Goal: Information Seeking & Learning: Check status

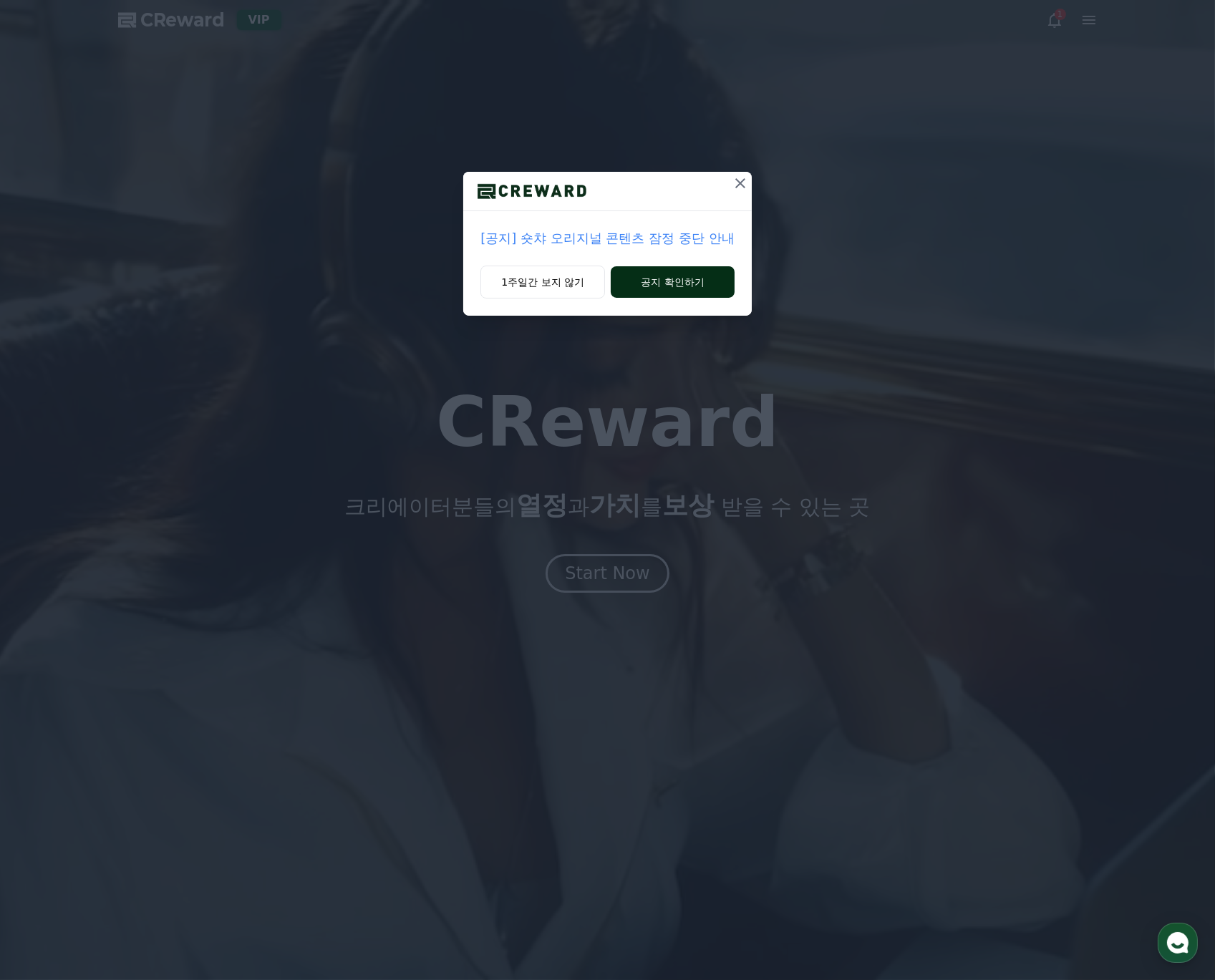
click at [643, 277] on button "공지 확인하기" at bounding box center [673, 282] width 124 height 31
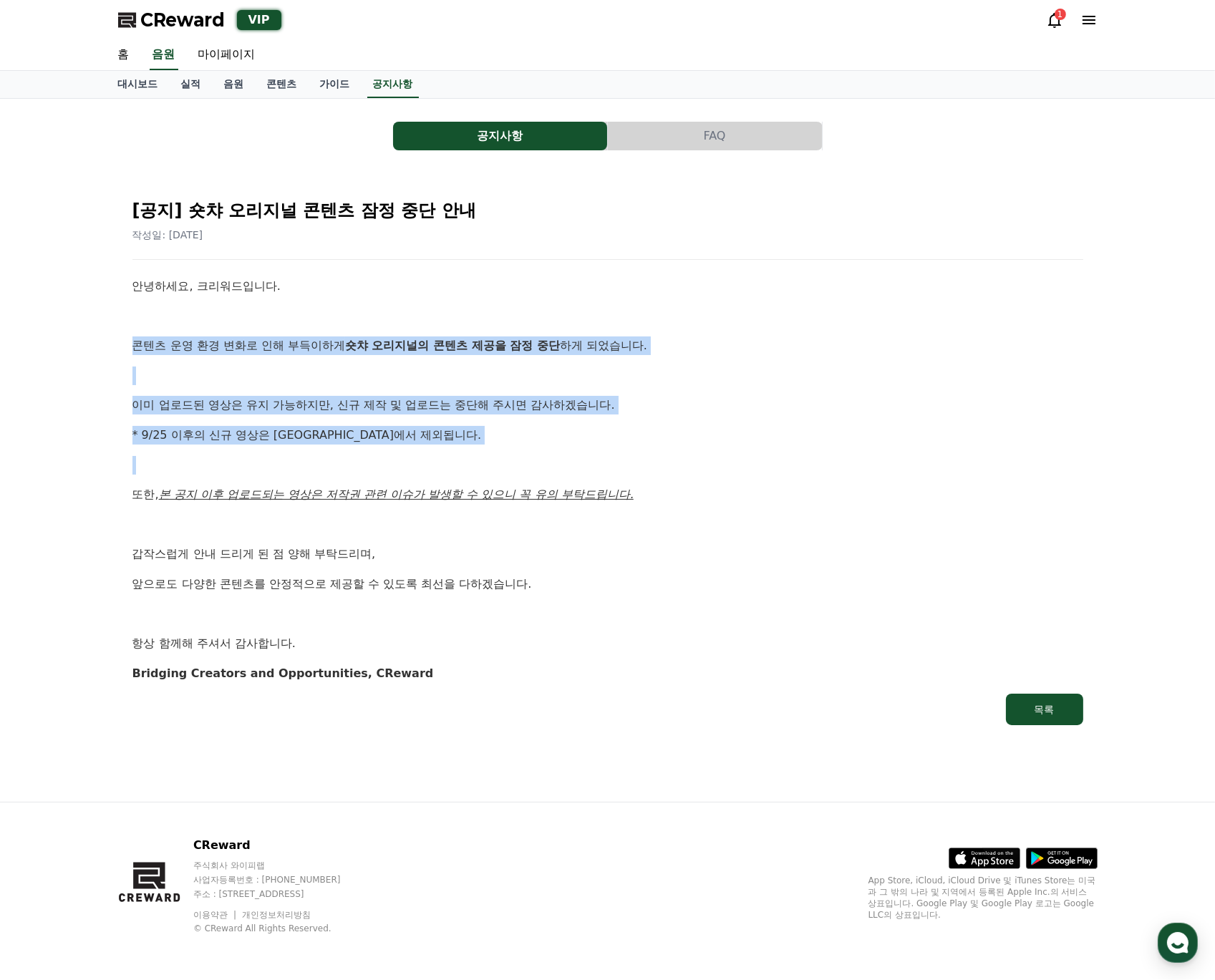
drag, startPoint x: 128, startPoint y: 341, endPoint x: 480, endPoint y: 456, distance: 370.3
click at [480, 456] on div "[공지] 숏챠 오리지널 콘텐츠 잠정 중단 안내 작성일: 2025-09-25 안녕하세요, 크리워드입니다. 콘텐츠 운영 환경 변화로 인해 부득이하…" at bounding box center [607, 456] width 956 height 543
click at [480, 456] on p at bounding box center [607, 465] width 950 height 19
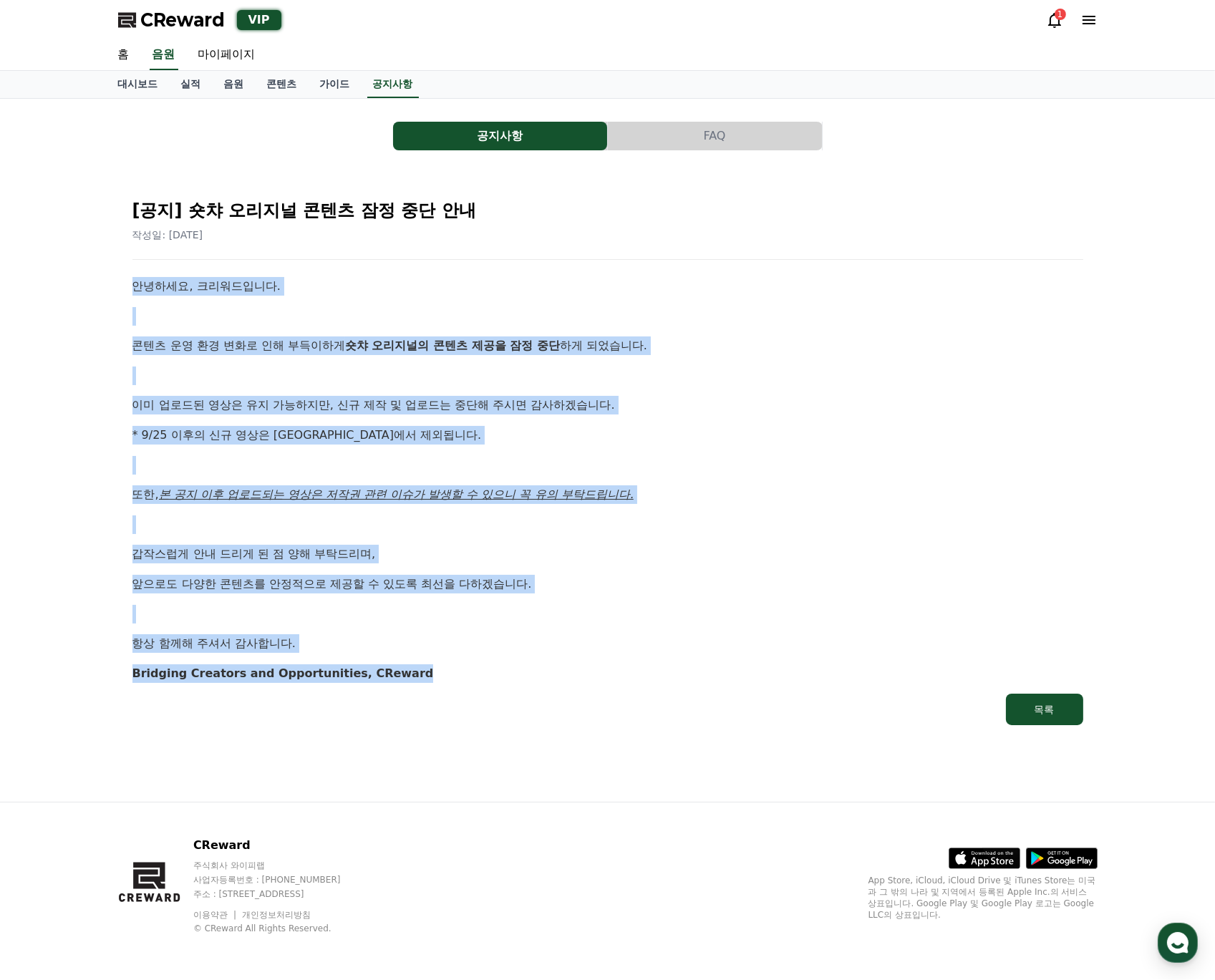
drag, startPoint x: 413, startPoint y: 667, endPoint x: 136, endPoint y: 290, distance: 467.8
click at [136, 290] on div "안녕하세요, 크리워드입니다. 콘텐츠 운영 환경 변화로 인해 부득이하게 숏챠 오리지널의 콘텐츠 제공을 잠정 중단 하게 되었습니다. 이미 업로드된…" at bounding box center [607, 480] width 950 height 405
click at [136, 290] on p "안녕하세요, 크리워드입니다." at bounding box center [607, 286] width 950 height 19
drag, startPoint x: 130, startPoint y: 293, endPoint x: 482, endPoint y: 670, distance: 515.8
click at [482, 670] on div "[공지] 숏챠 오리지널 콘텐츠 잠정 중단 안내 작성일: 2025-09-25 안녕하세요, 크리워드입니다. 콘텐츠 운영 환경 변화로 인해 부득이하…" at bounding box center [607, 456] width 956 height 543
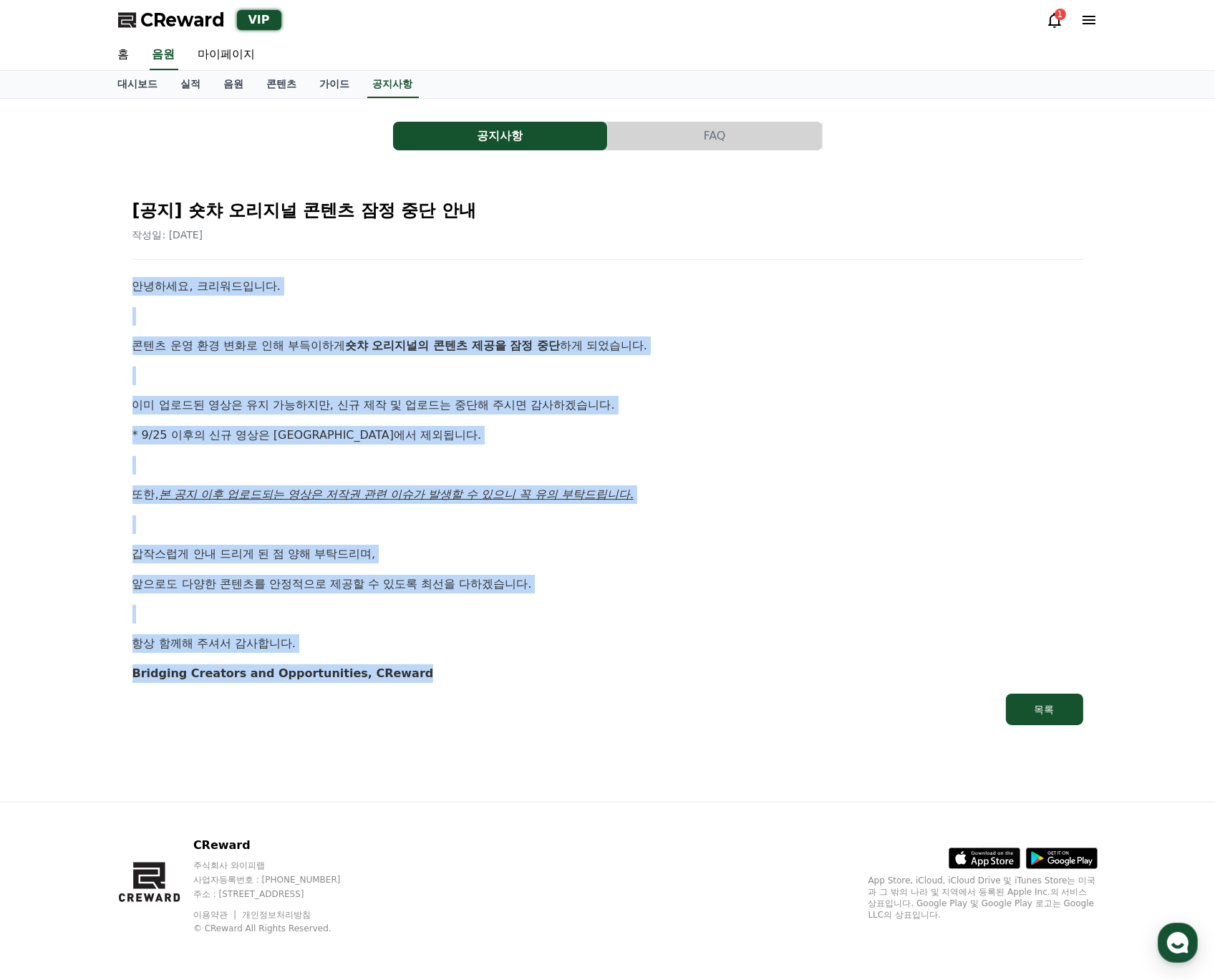
click at [482, 670] on p "Bridging Creators and Opportunities, CReward" at bounding box center [607, 674] width 950 height 19
drag, startPoint x: 475, startPoint y: 663, endPoint x: 130, endPoint y: 351, distance: 465.2
click at [130, 351] on div "[공지] 숏챠 오리지널 콘텐츠 잠정 중단 안내 작성일: 2025-09-25 안녕하세요, 크리워드입니다. 콘텐츠 운영 환경 변화로 인해 부득이하…" at bounding box center [607, 456] width 956 height 543
drag, startPoint x: 132, startPoint y: 340, endPoint x: 435, endPoint y: 660, distance: 440.7
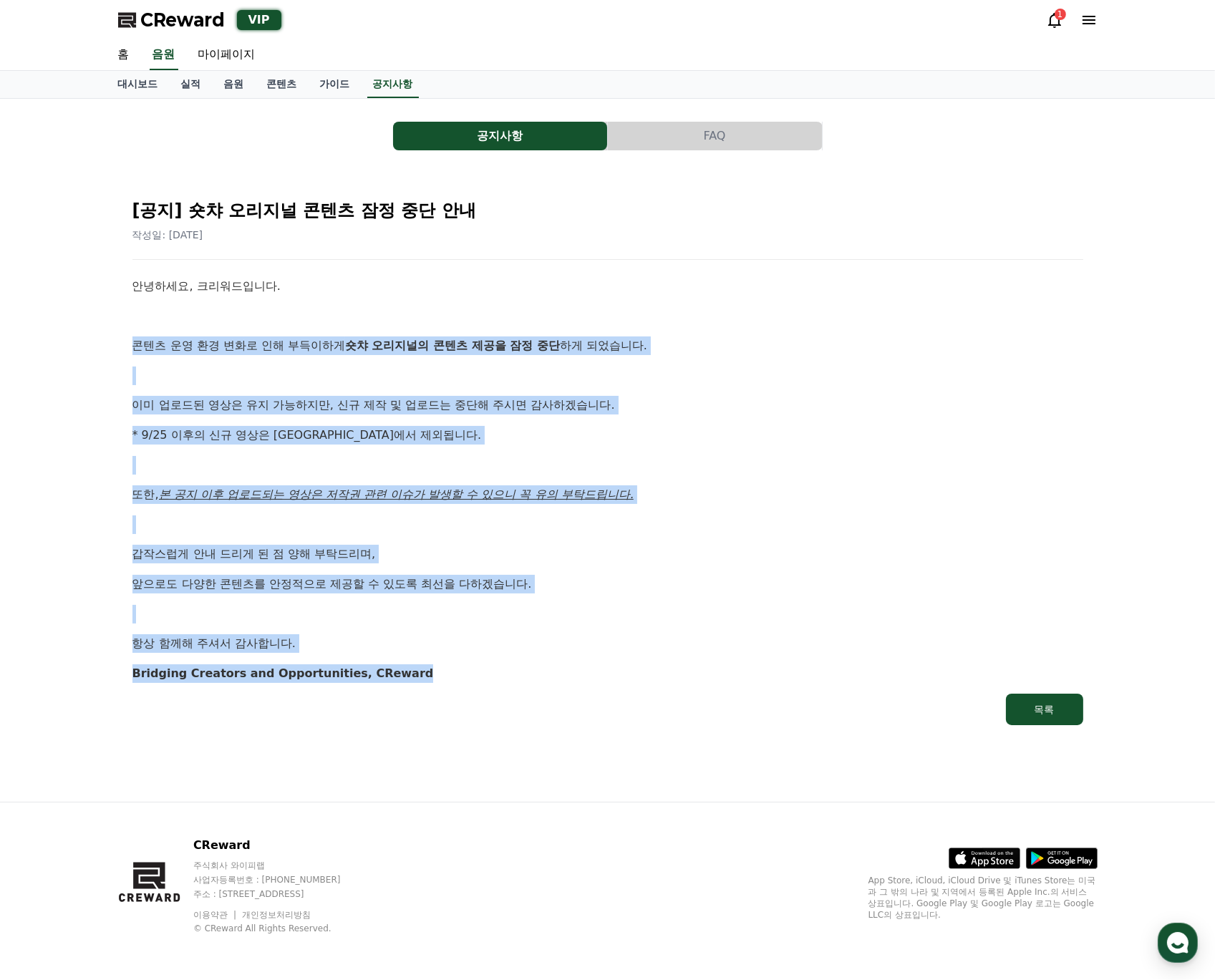
click at [435, 660] on div "안녕하세요, 크리워드입니다. 콘텐츠 운영 환경 변화로 인해 부득이하게 숏챠 오리지널의 콘텐츠 제공을 잠정 중단 하게 되었습니다. 이미 업로드된…" at bounding box center [607, 480] width 950 height 405
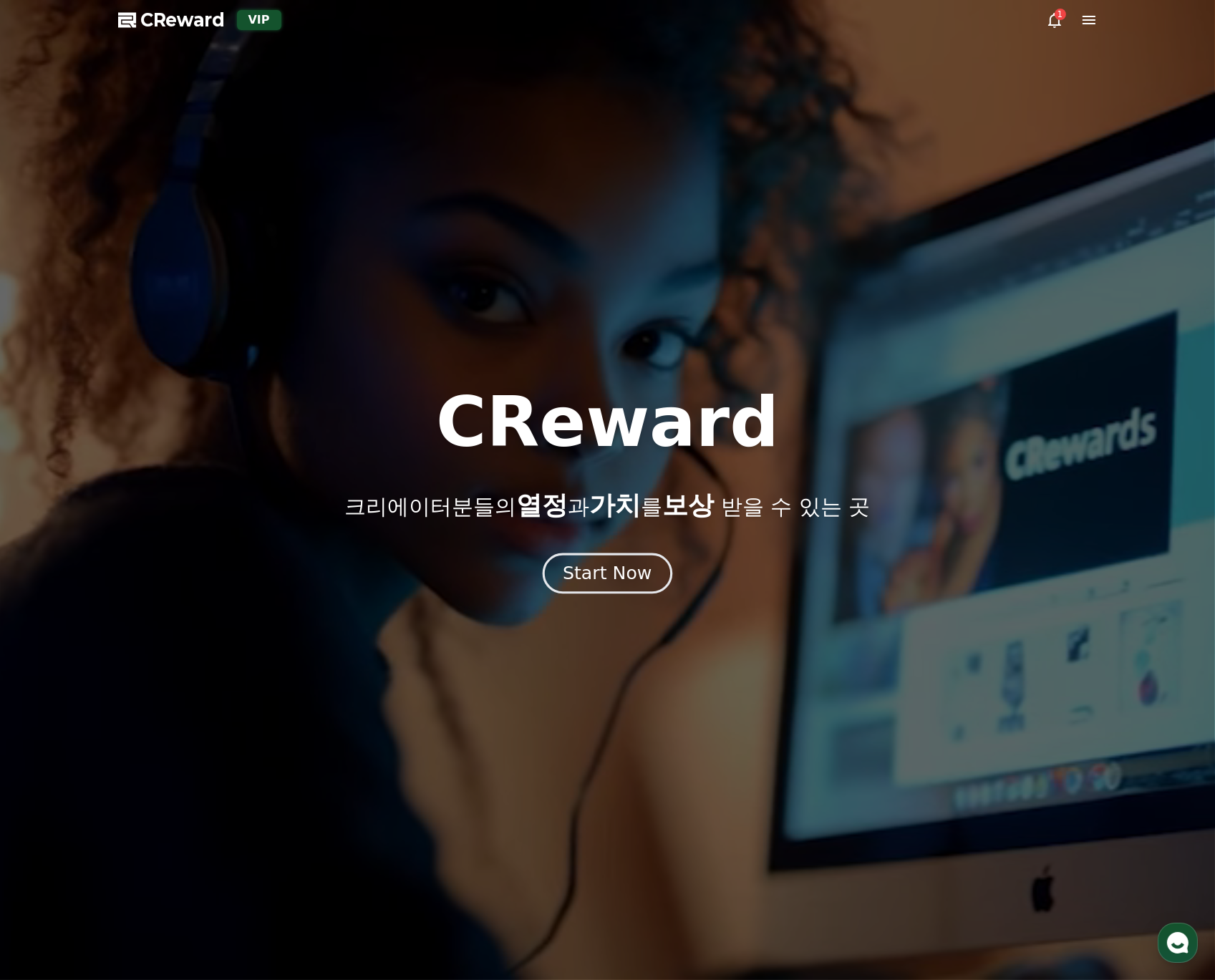
click at [593, 584] on div "Start Now" at bounding box center [606, 574] width 88 height 25
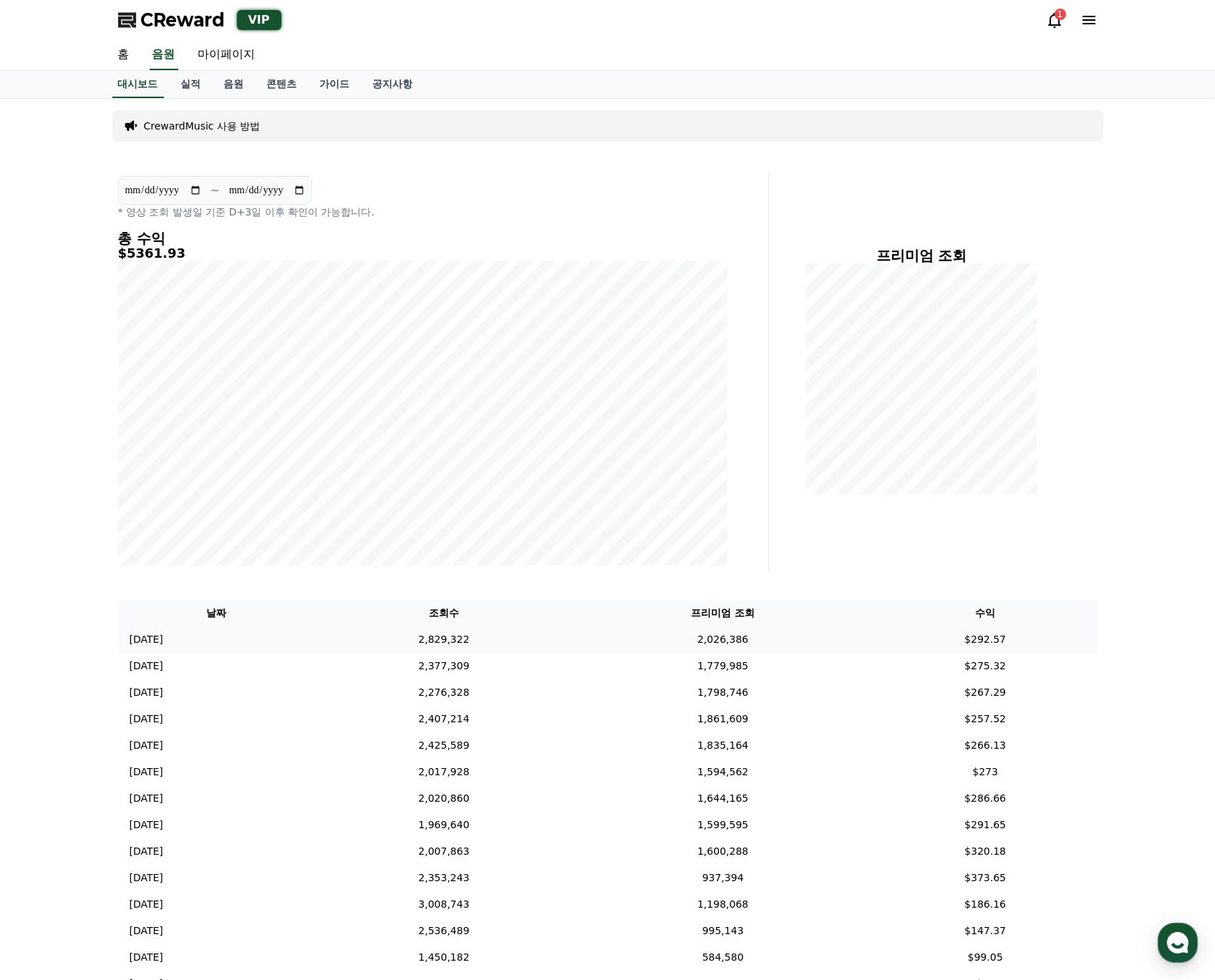
click at [781, 641] on td "2,026,386" at bounding box center [723, 639] width 301 height 27
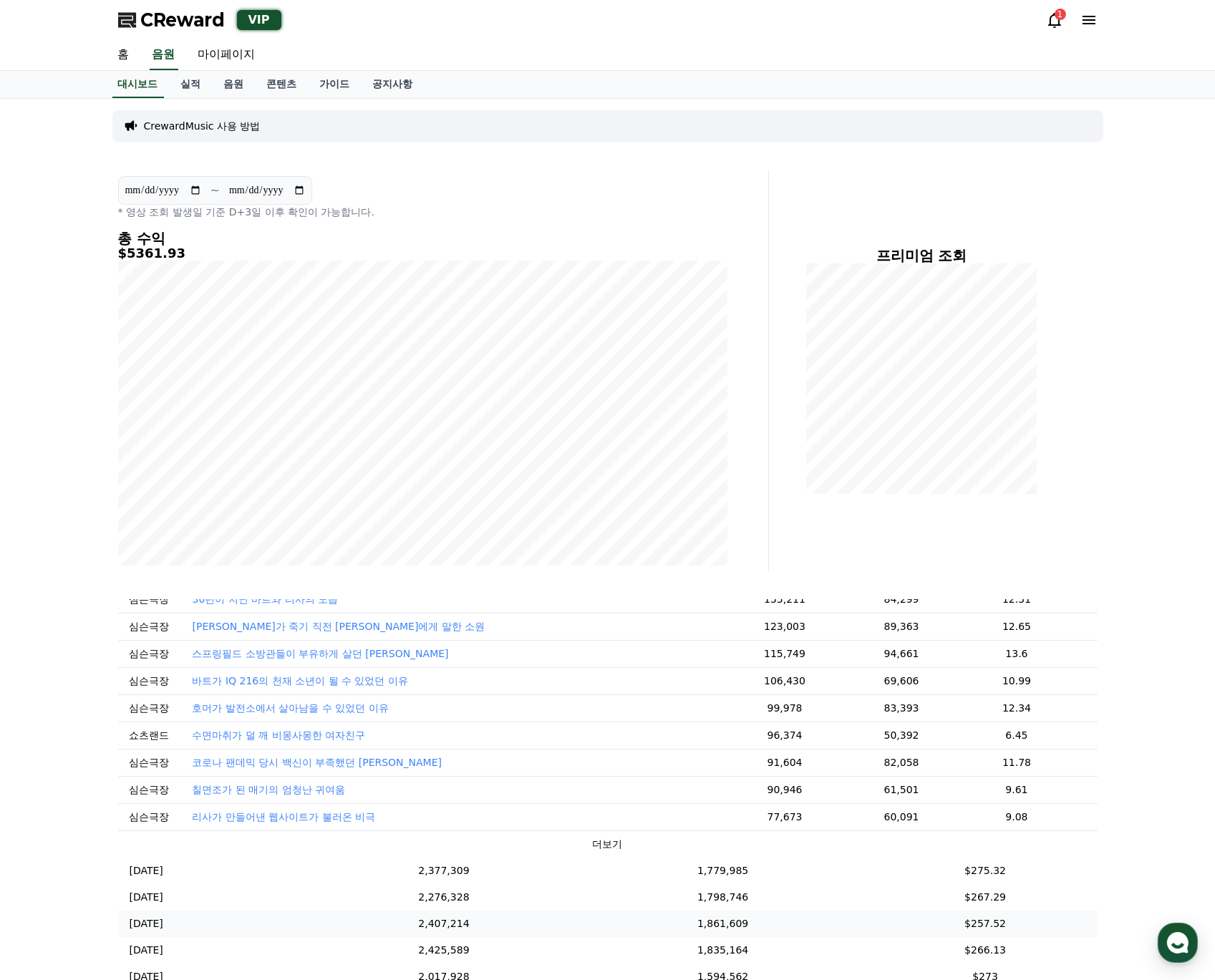
scroll to position [226, 0]
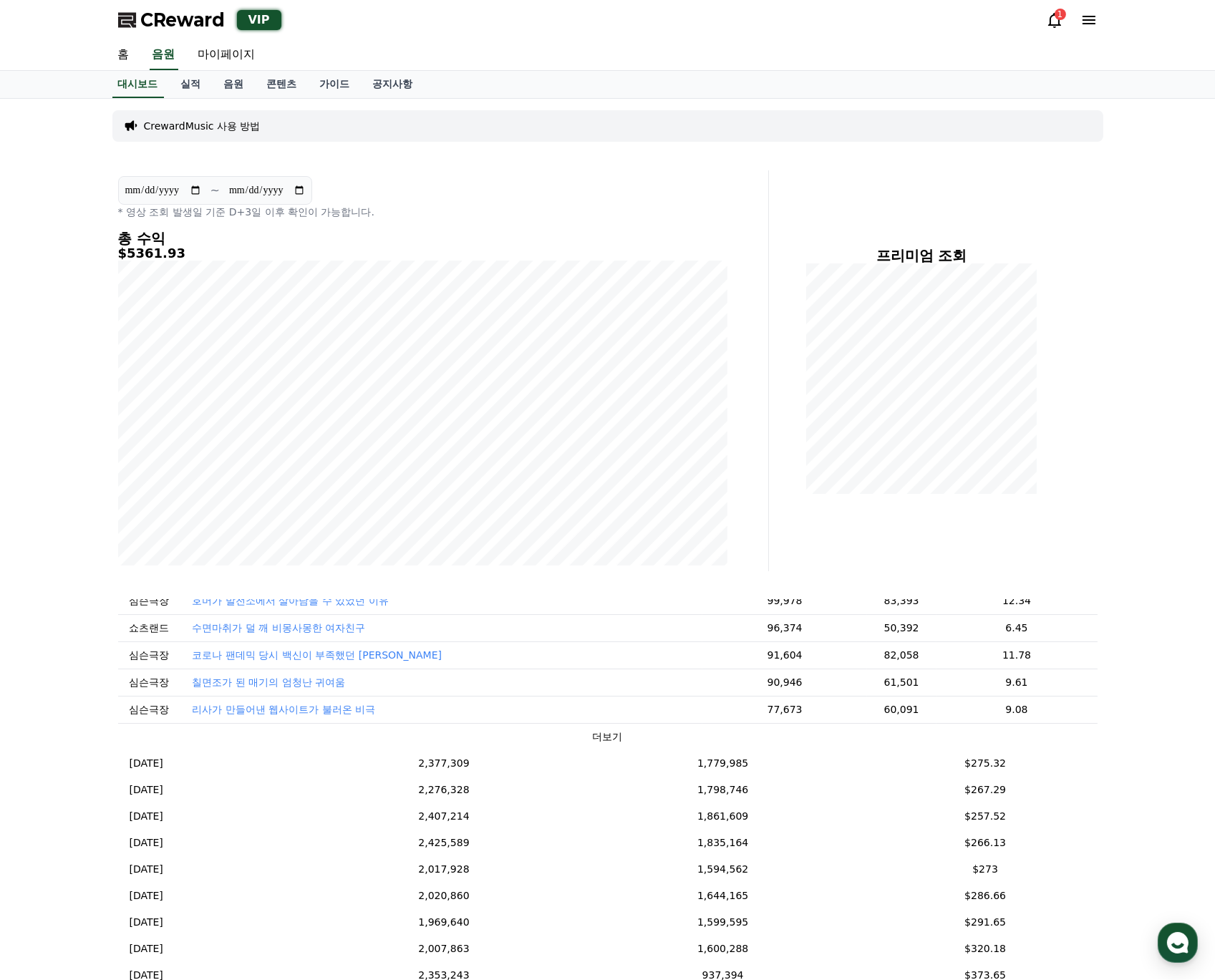
click at [593, 730] on button "더보기" at bounding box center [608, 737] width 30 height 15
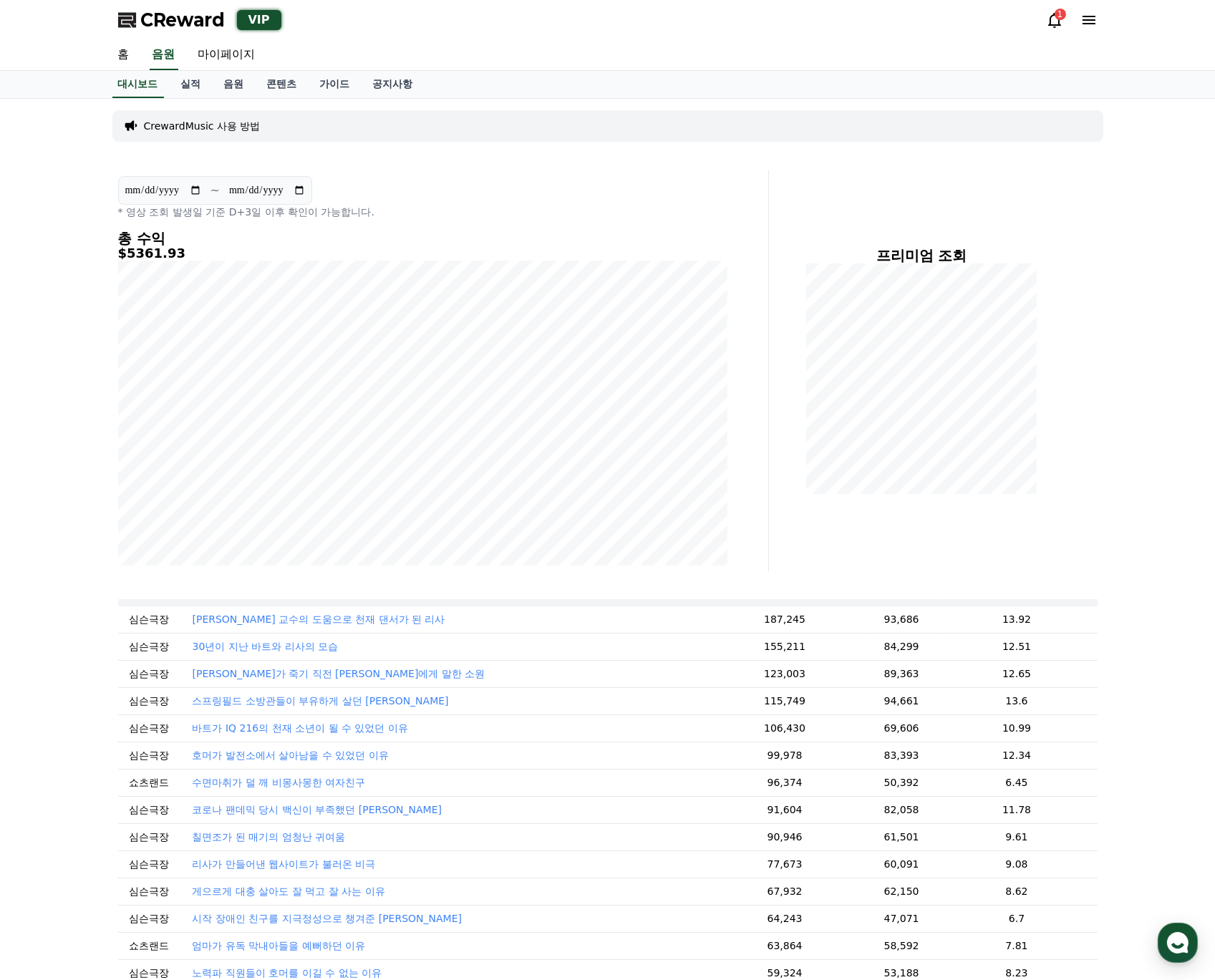
scroll to position [0, 0]
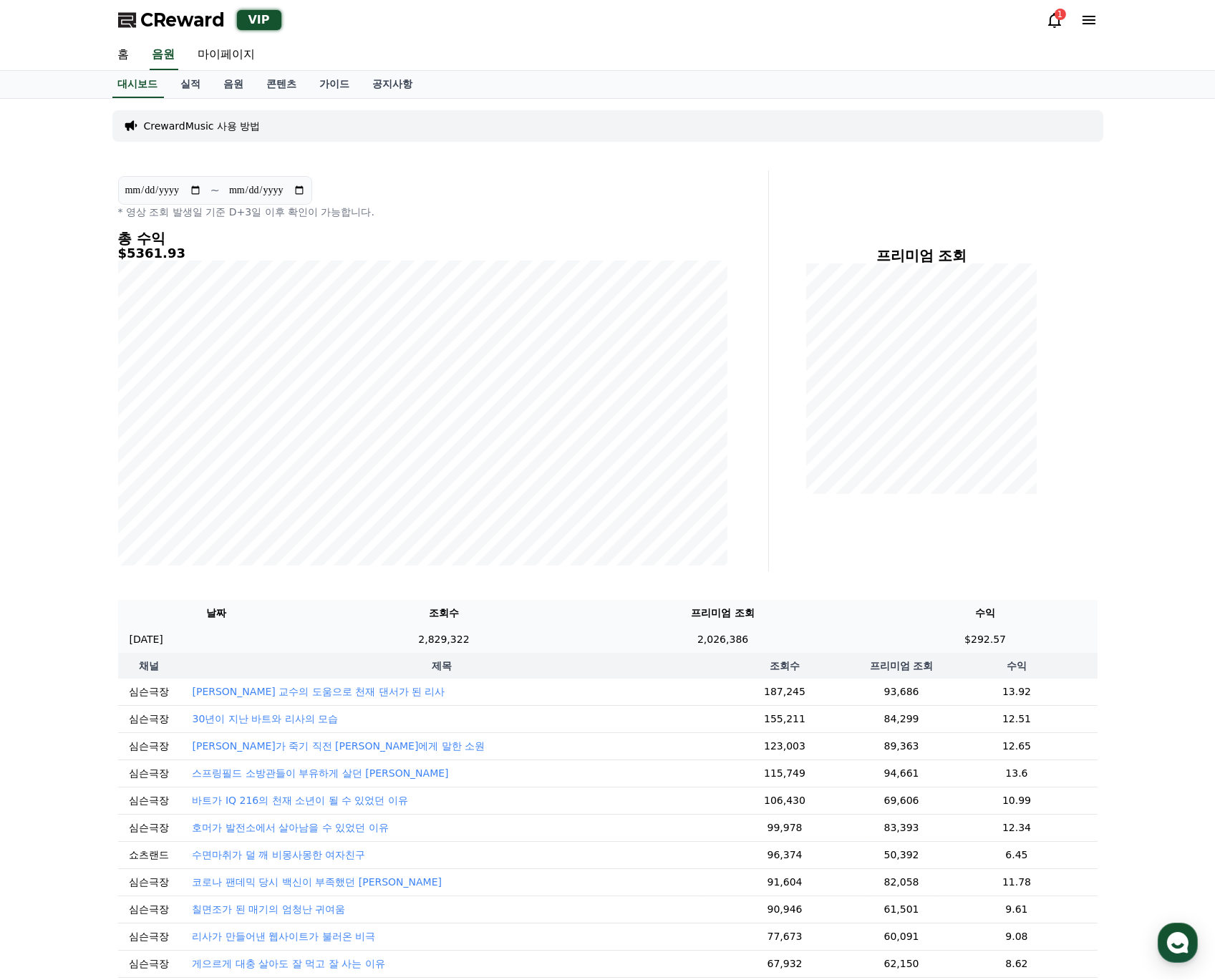
click at [479, 632] on td "2,829,322" at bounding box center [443, 639] width 257 height 27
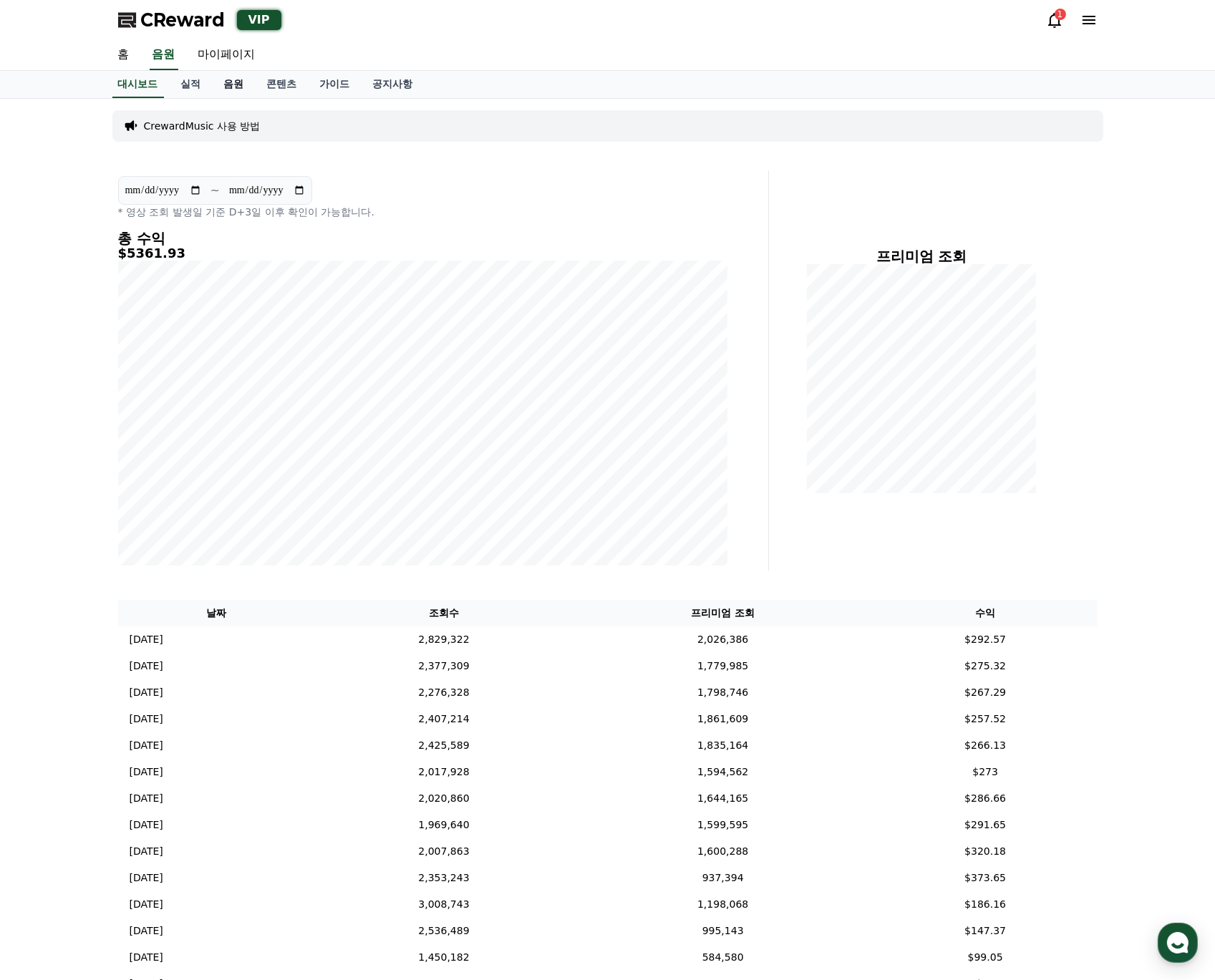
click at [212, 76] on link "음원" at bounding box center [233, 84] width 43 height 28
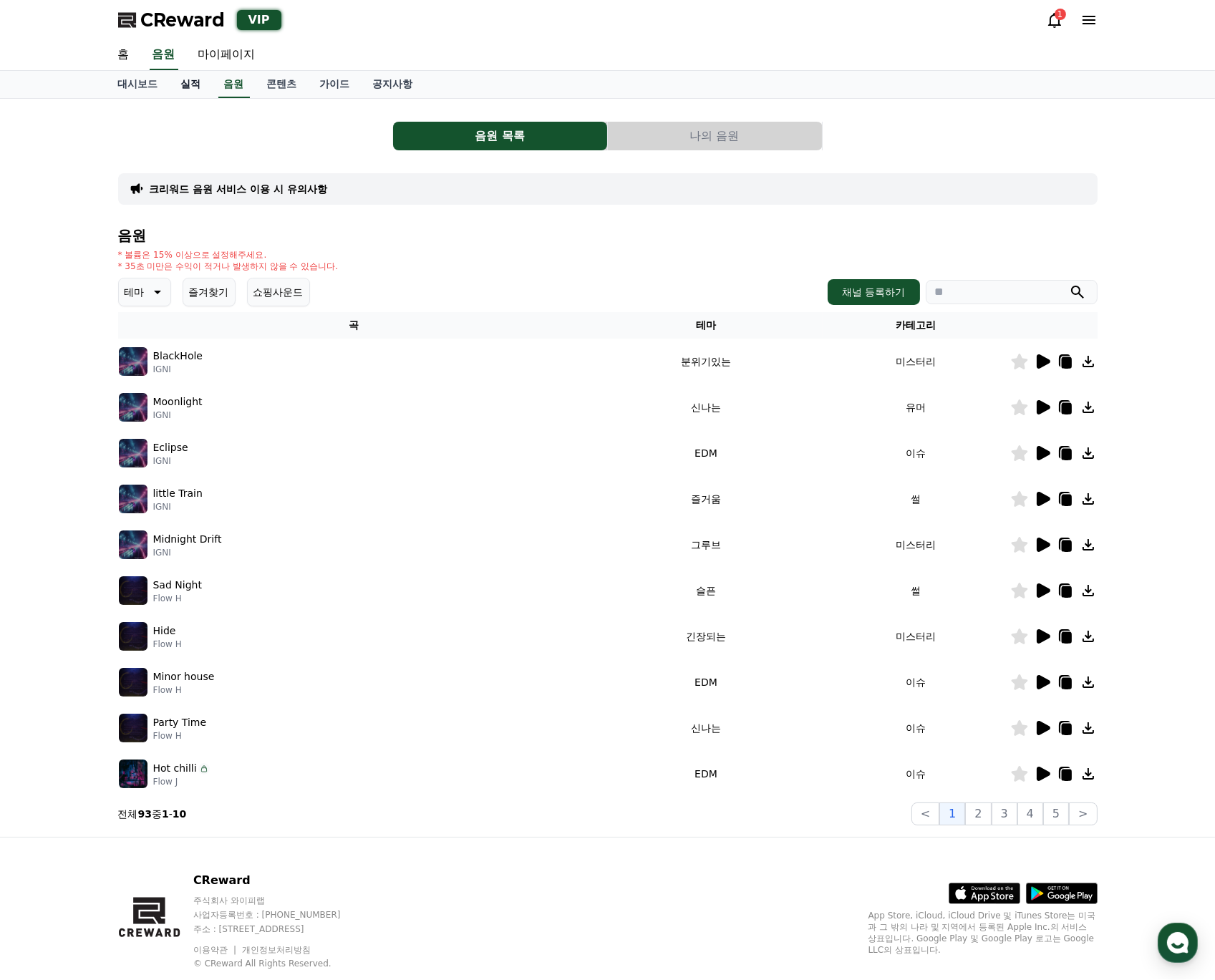
click at [193, 86] on link "실적" at bounding box center [190, 84] width 43 height 28
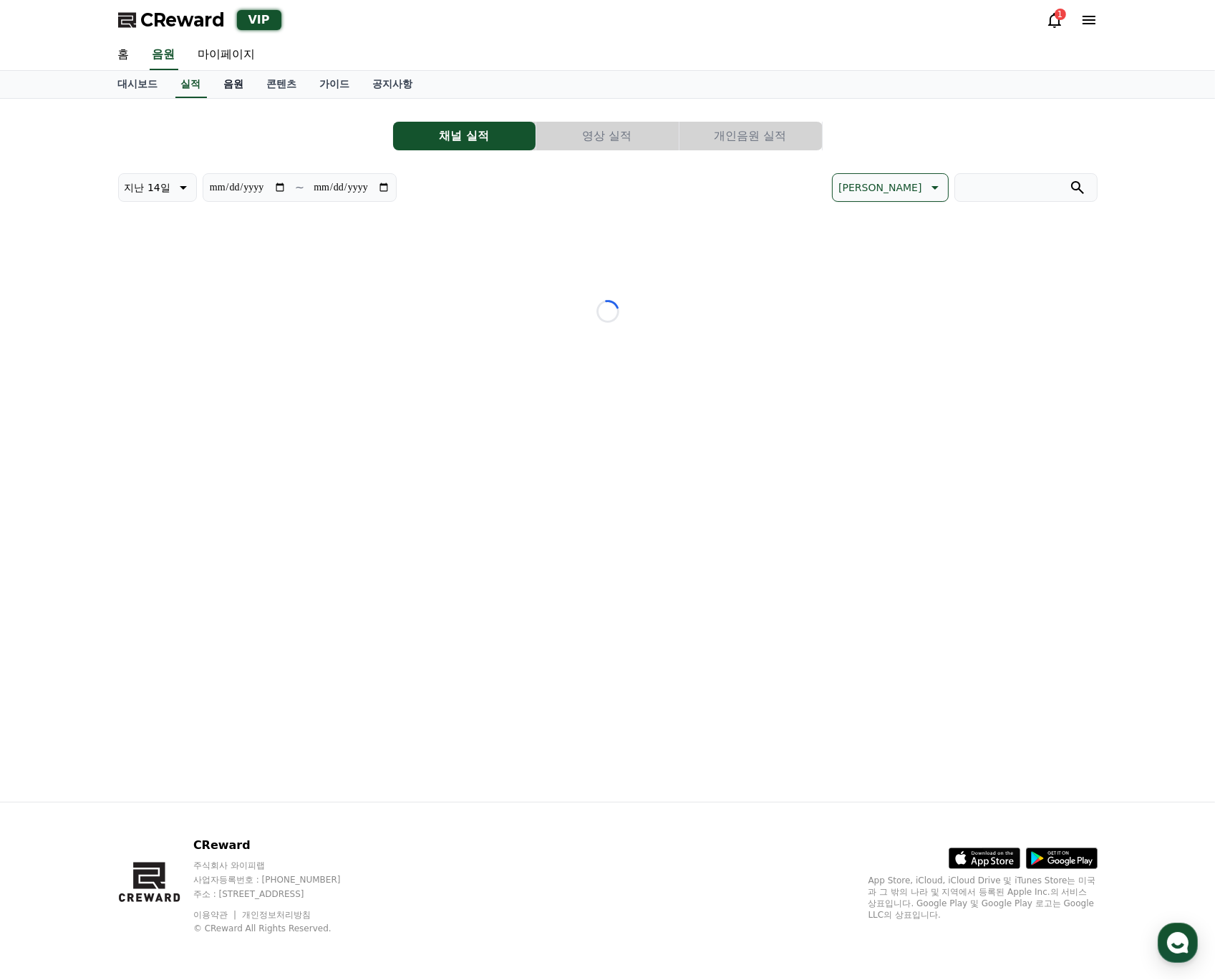
click at [227, 86] on link "음원" at bounding box center [233, 84] width 43 height 28
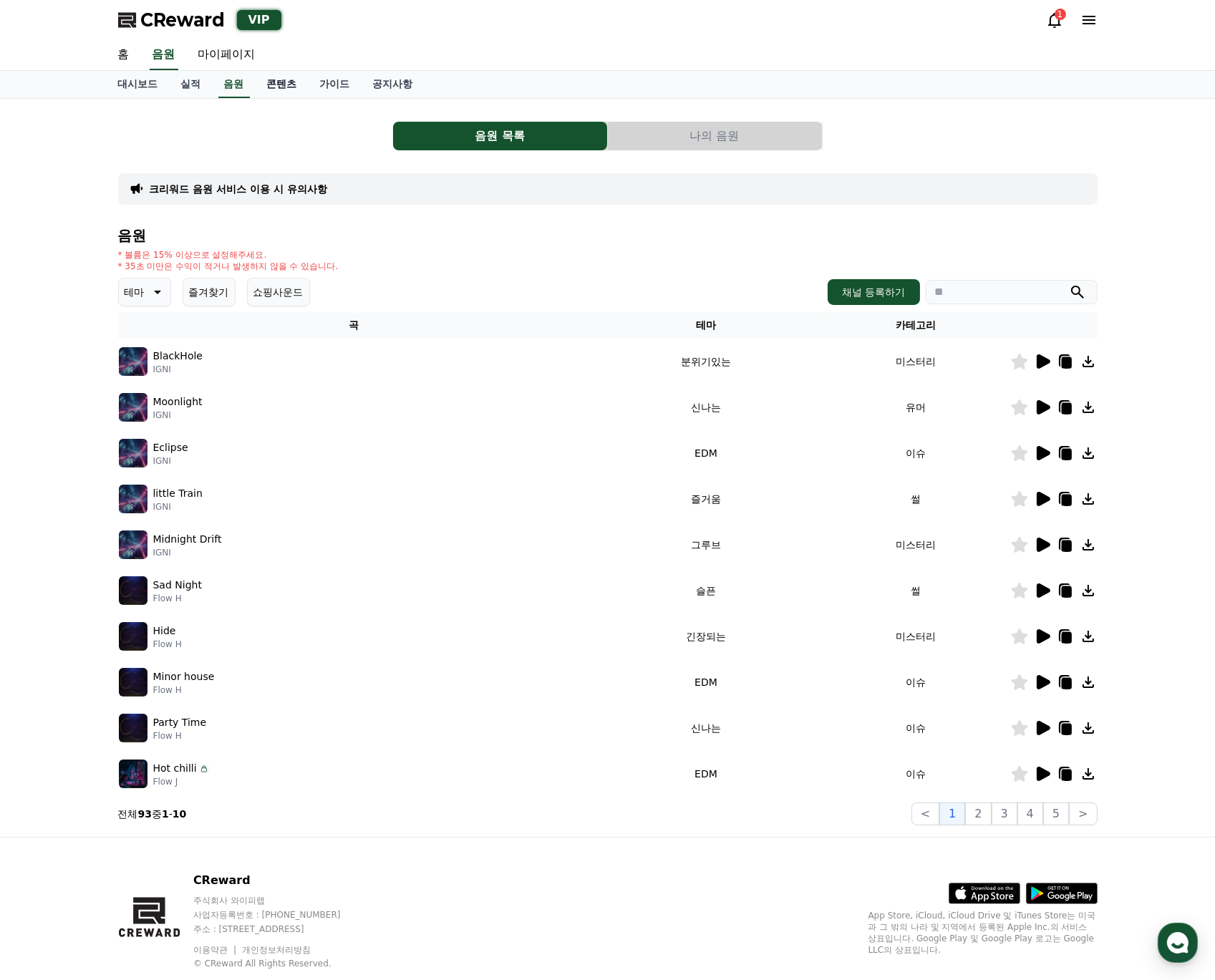
click at [285, 88] on link "콘텐츠" at bounding box center [283, 84] width 53 height 28
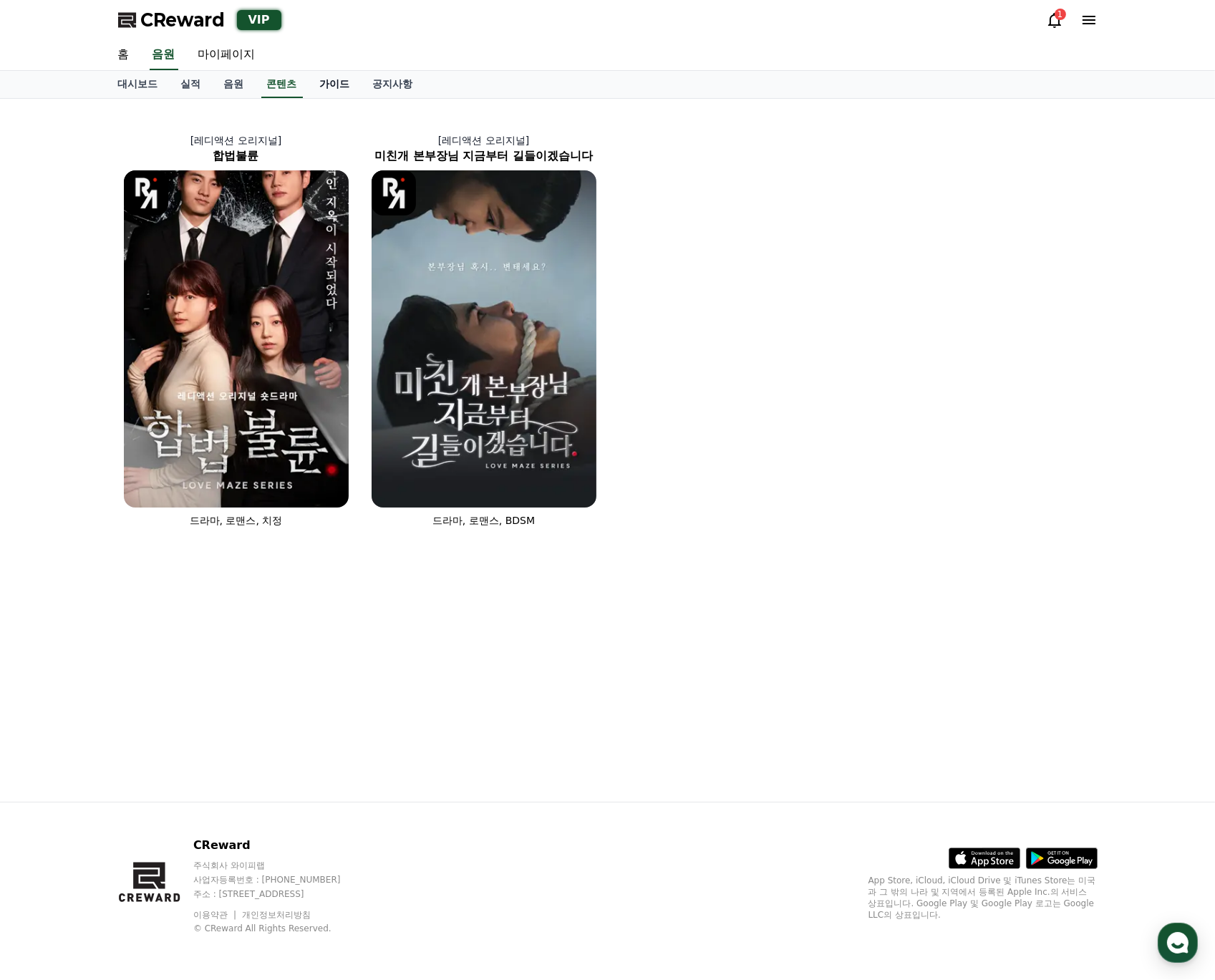
click at [337, 87] on link "가이드" at bounding box center [335, 84] width 53 height 28
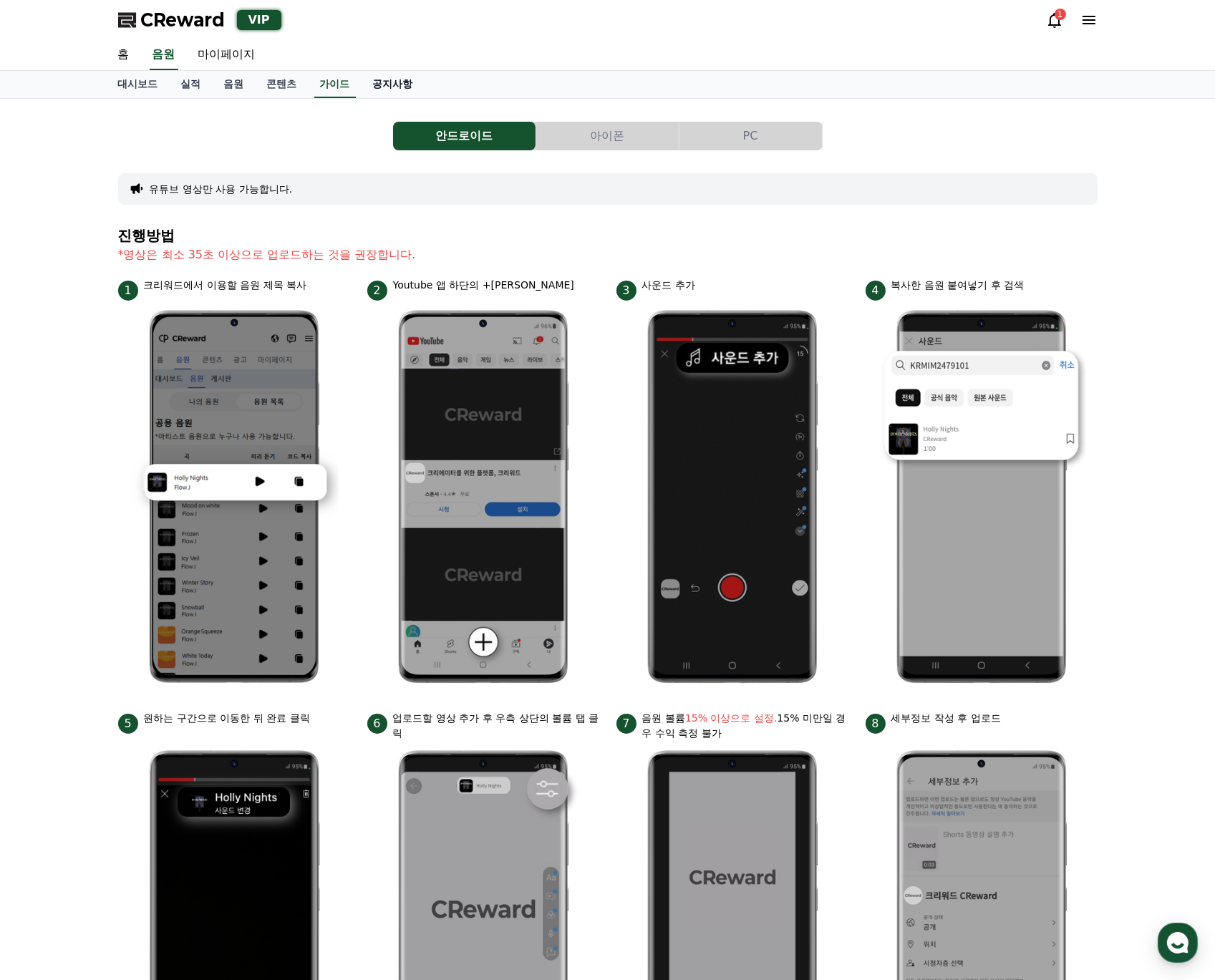
click at [385, 87] on link "공지사항" at bounding box center [393, 84] width 63 height 28
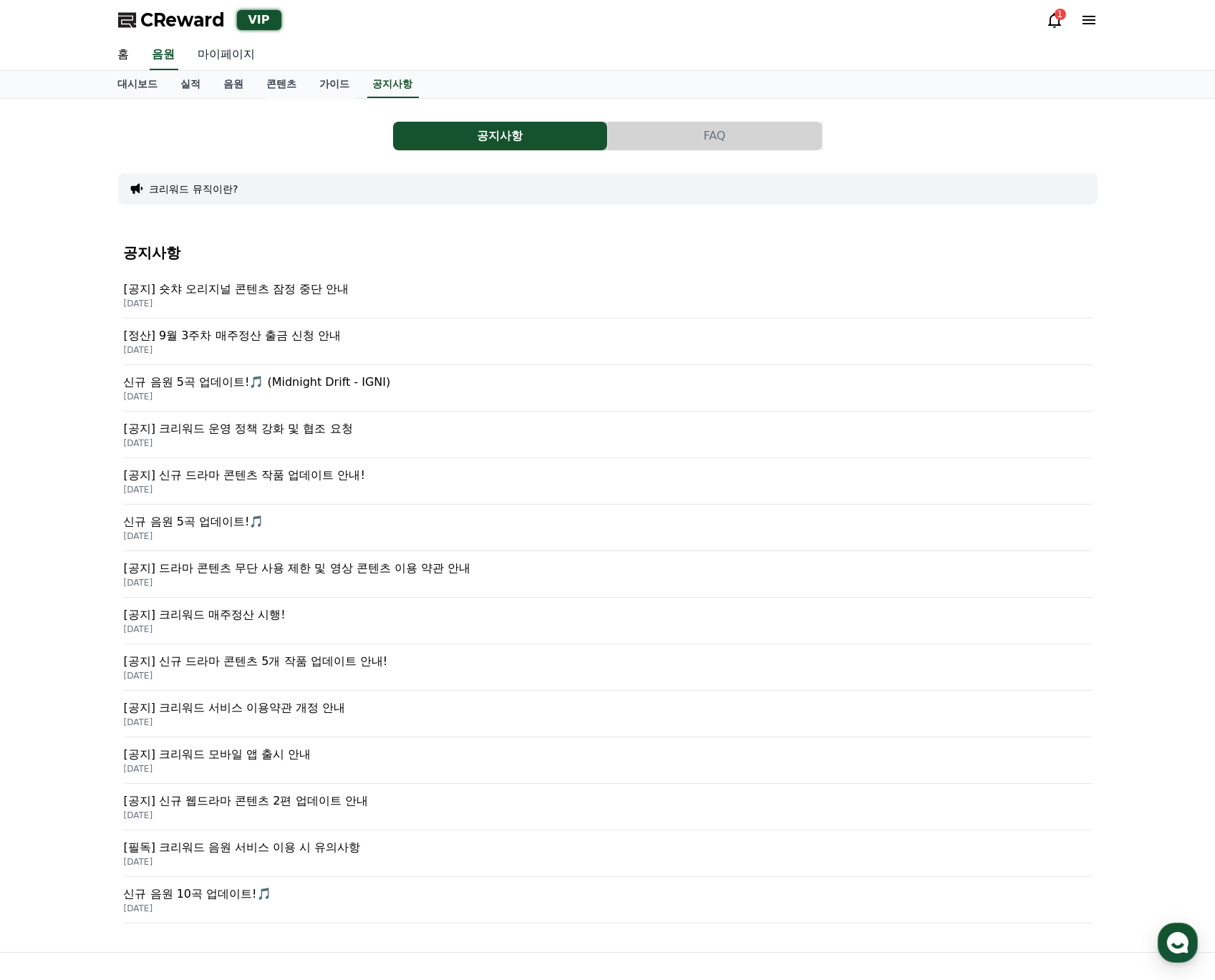
click at [248, 62] on link "마이페이지" at bounding box center [226, 55] width 80 height 30
select select "**********"
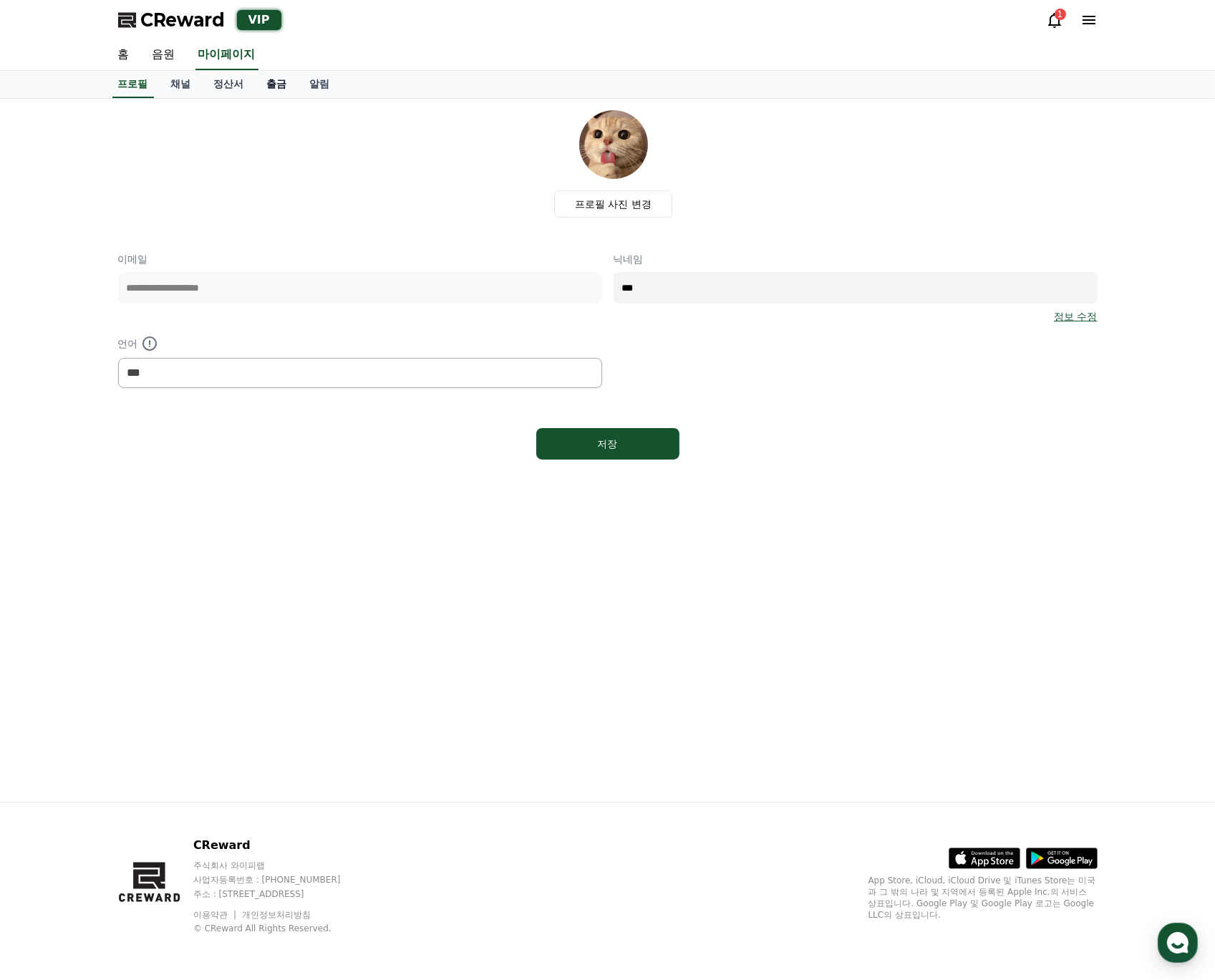
click at [273, 88] on link "출금" at bounding box center [277, 84] width 43 height 28
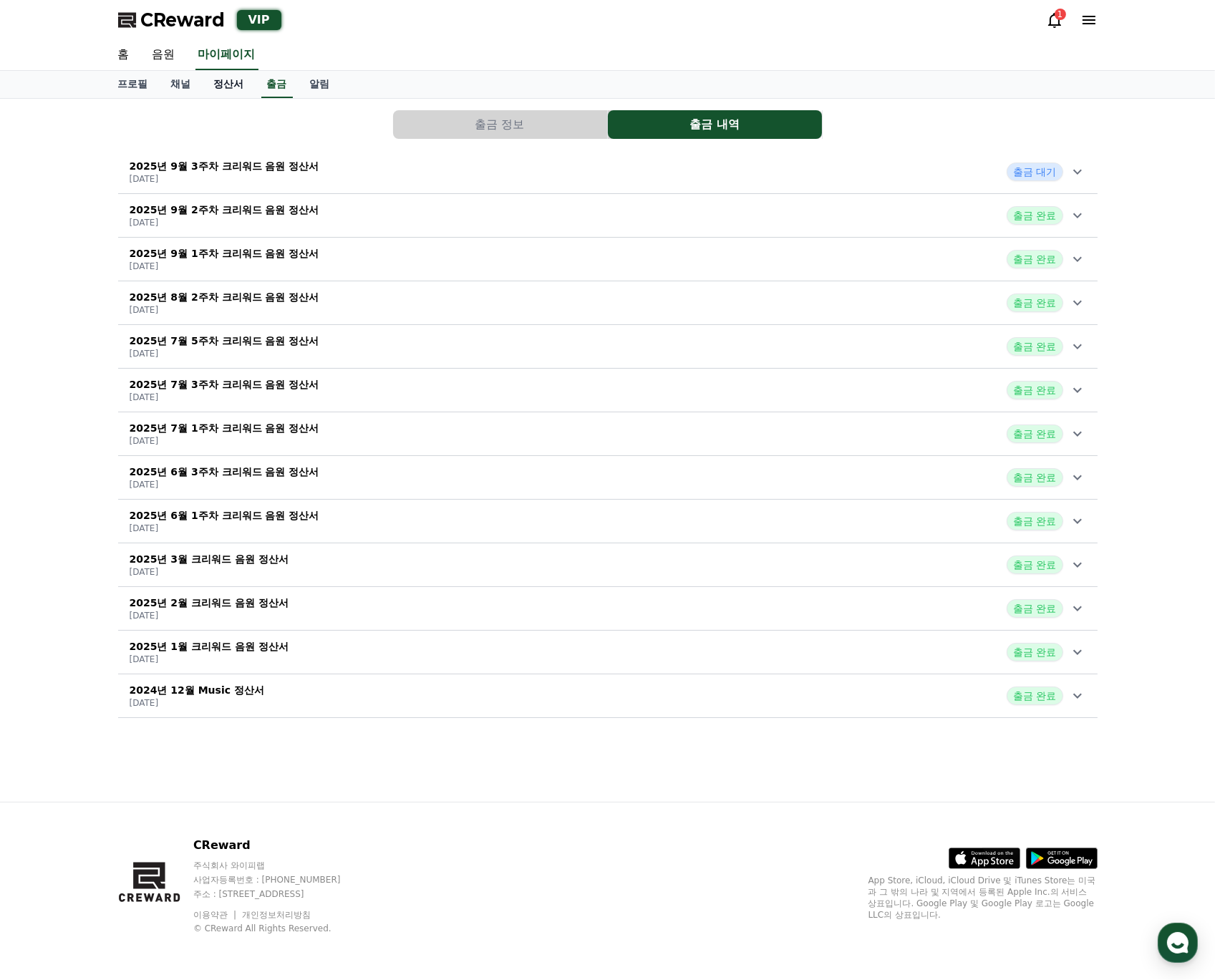
click at [238, 88] on link "정산서" at bounding box center [229, 84] width 53 height 28
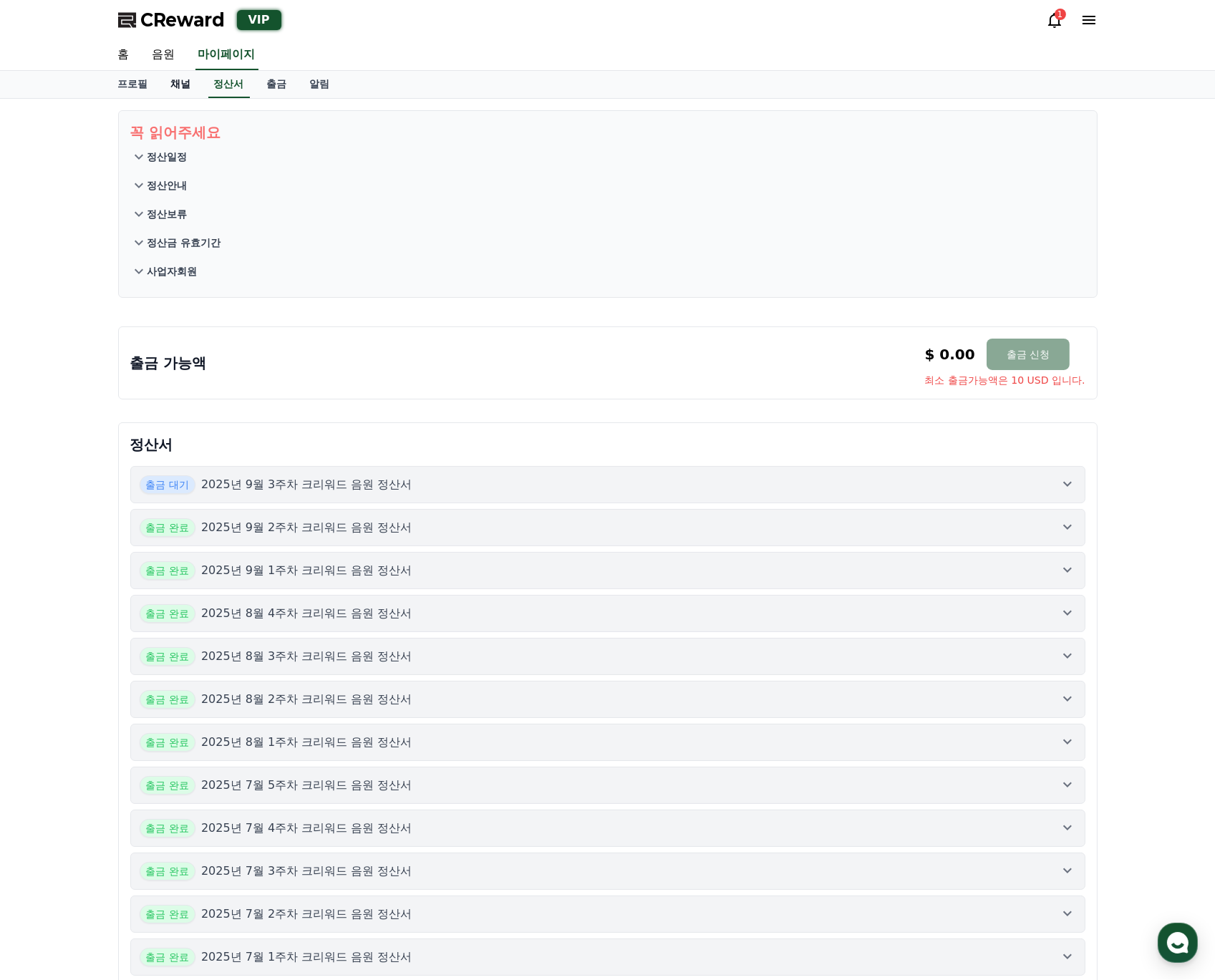
click at [181, 93] on link "채널" at bounding box center [181, 84] width 43 height 28
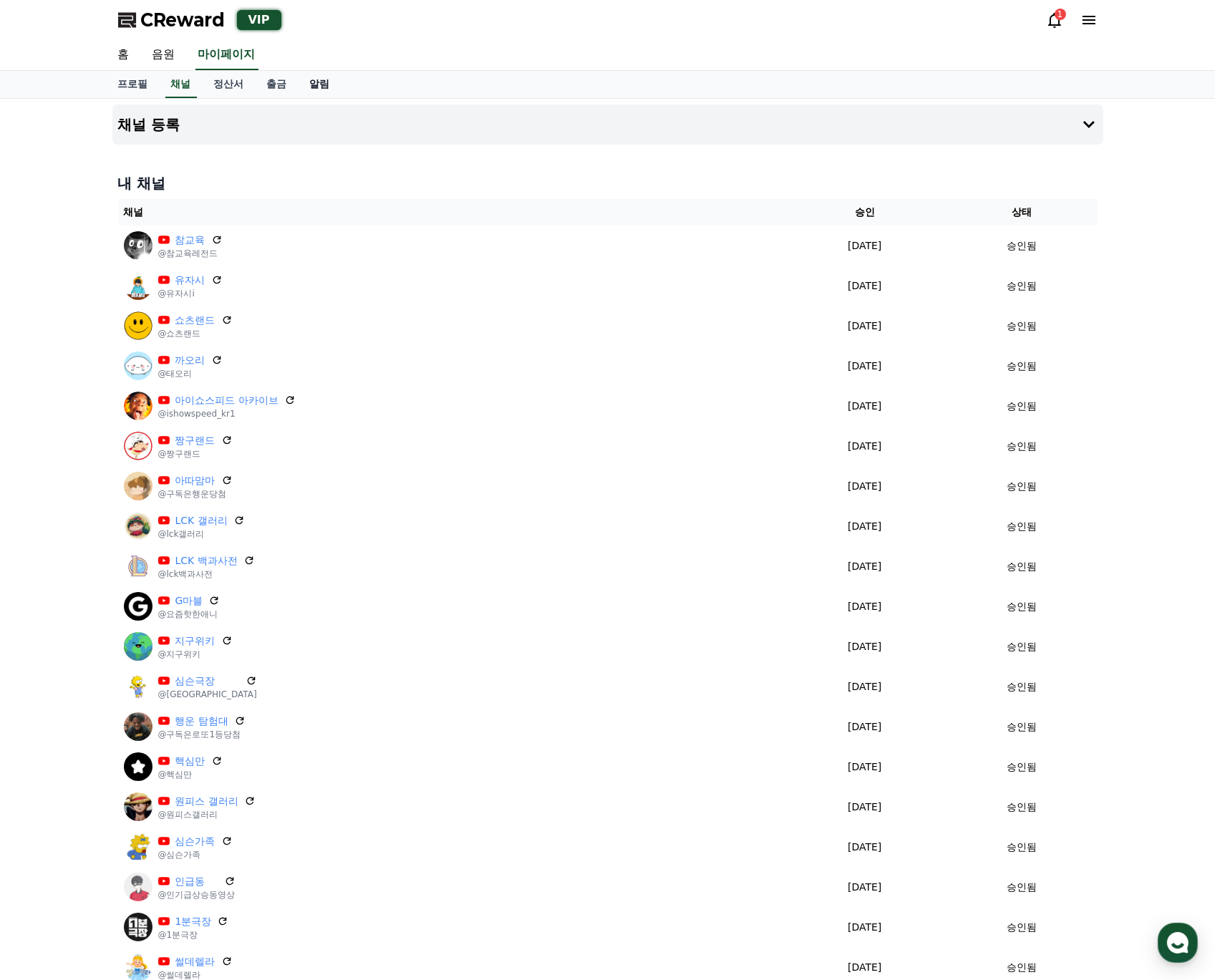
click at [307, 90] on link "알림" at bounding box center [320, 84] width 43 height 28
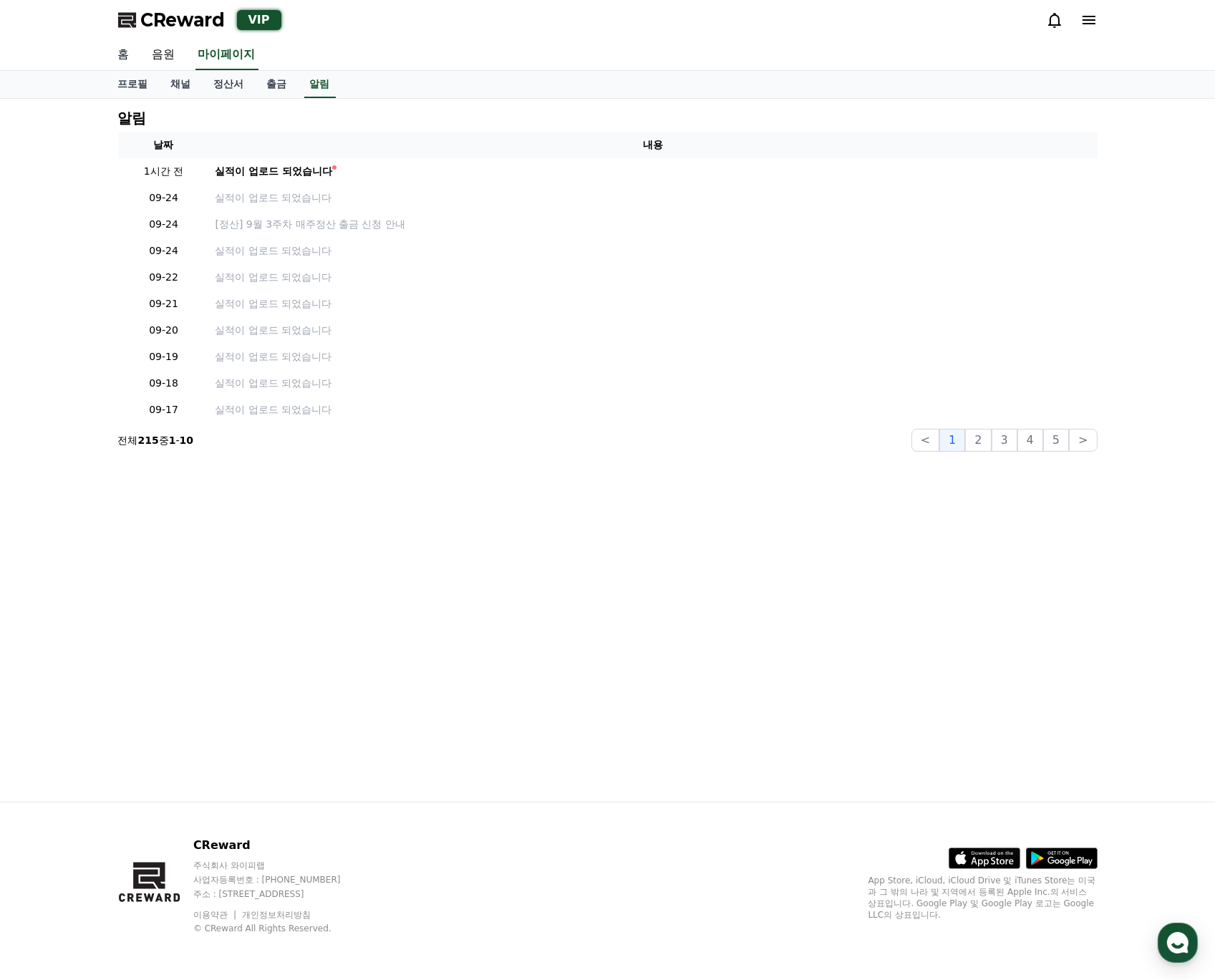
click at [134, 54] on link "홈" at bounding box center [124, 55] width 34 height 30
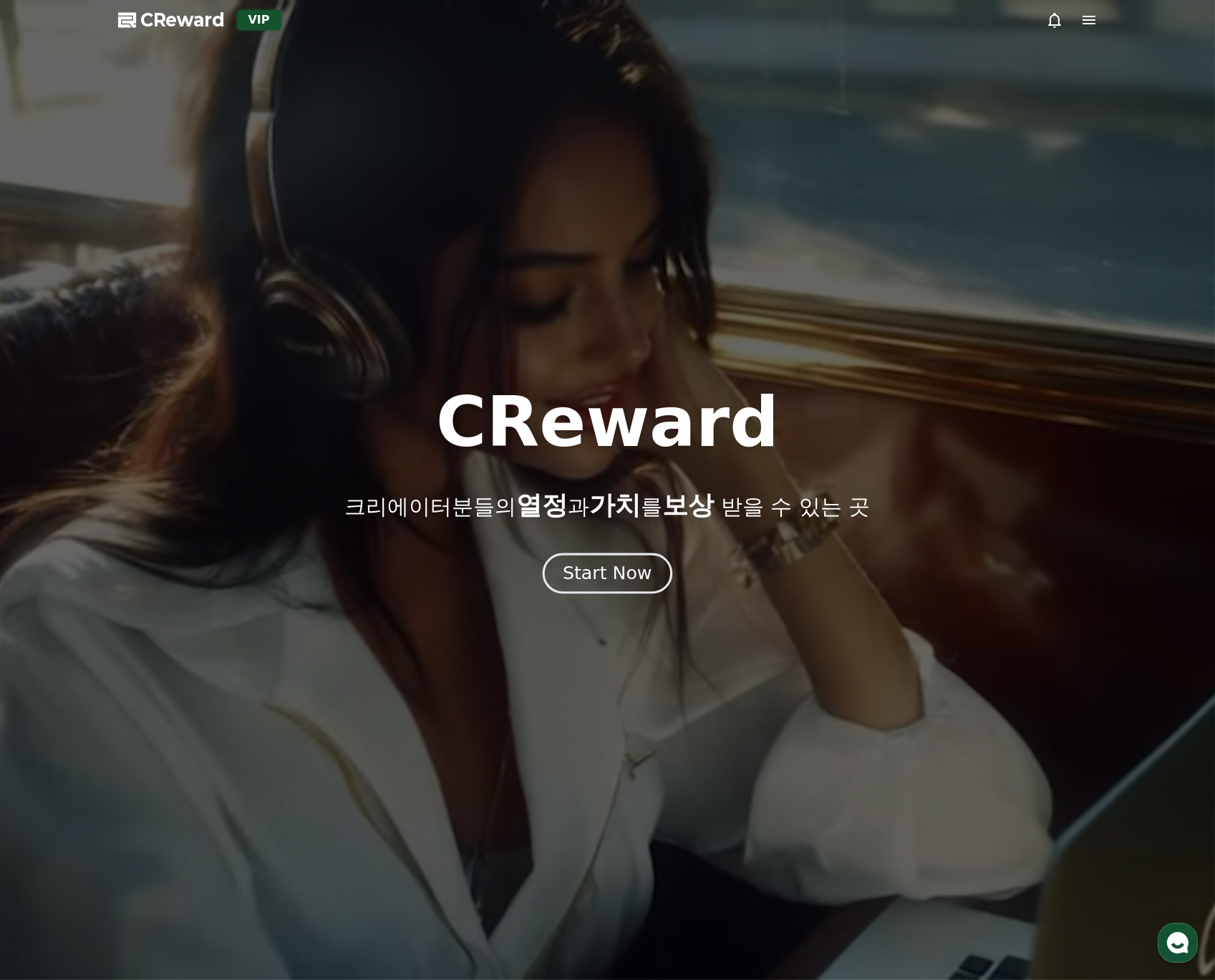
click at [614, 568] on div "Start Now" at bounding box center [606, 574] width 88 height 25
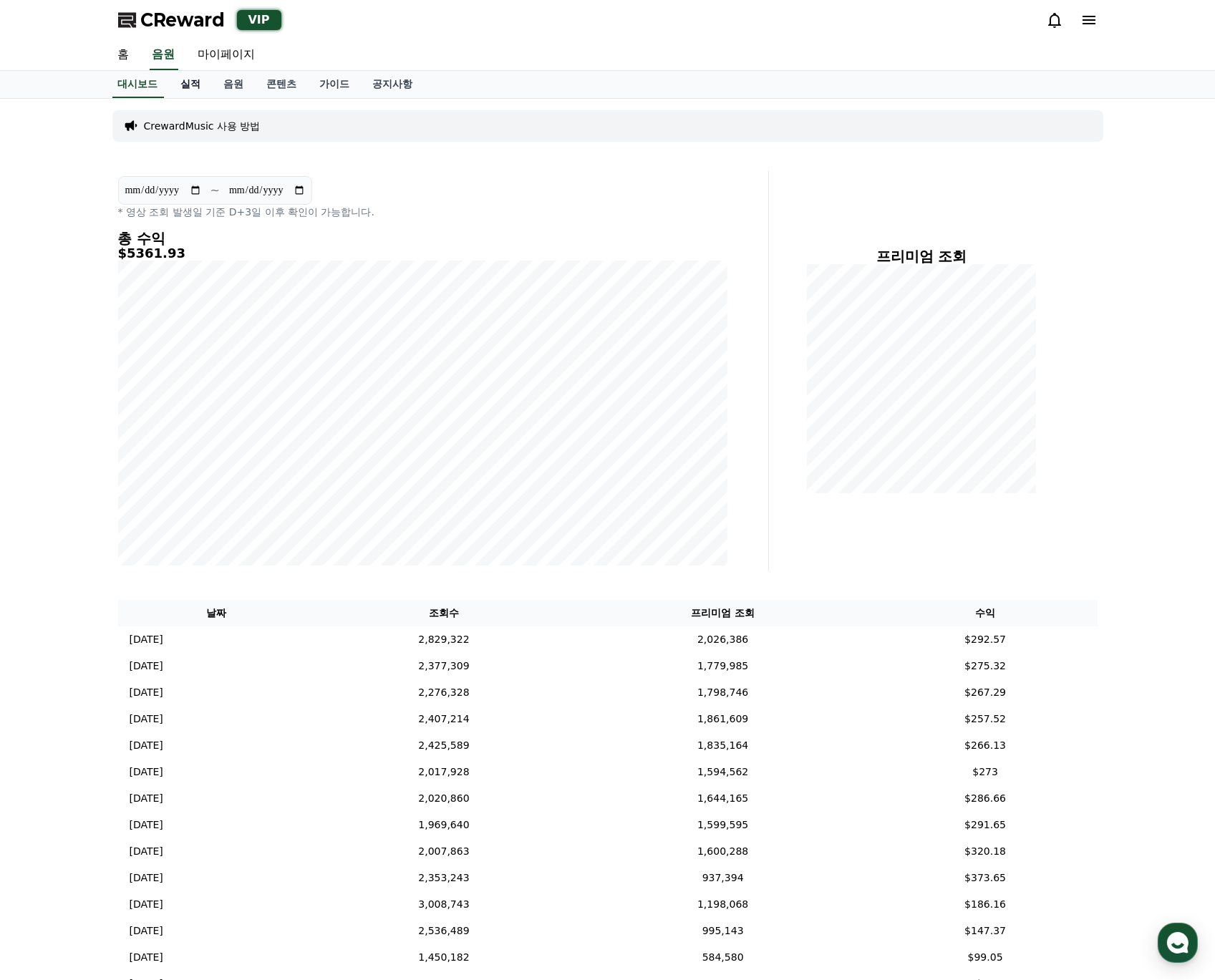
click at [194, 85] on link "실적" at bounding box center [190, 84] width 43 height 28
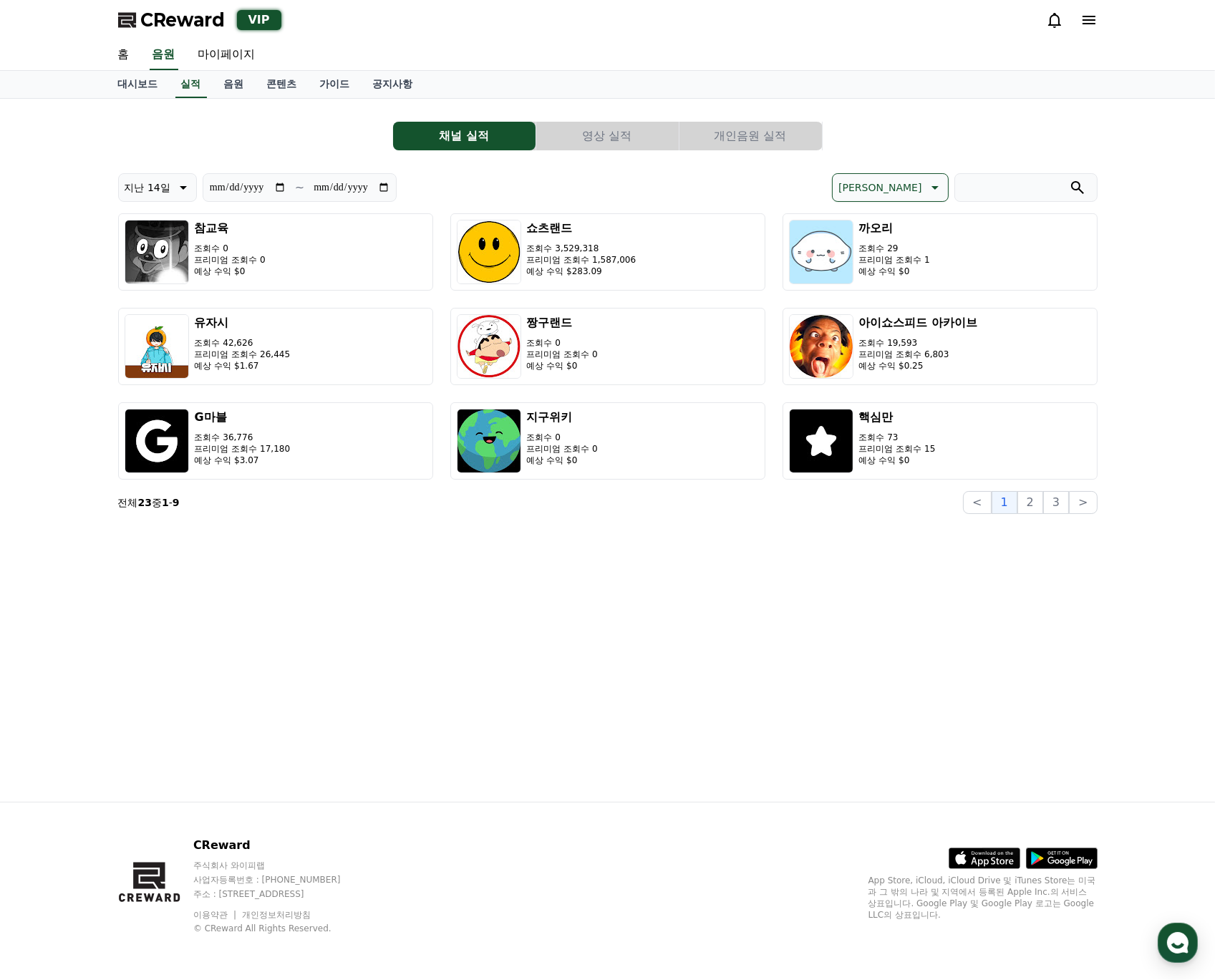
click at [624, 128] on button "영상 실적" at bounding box center [607, 136] width 143 height 29
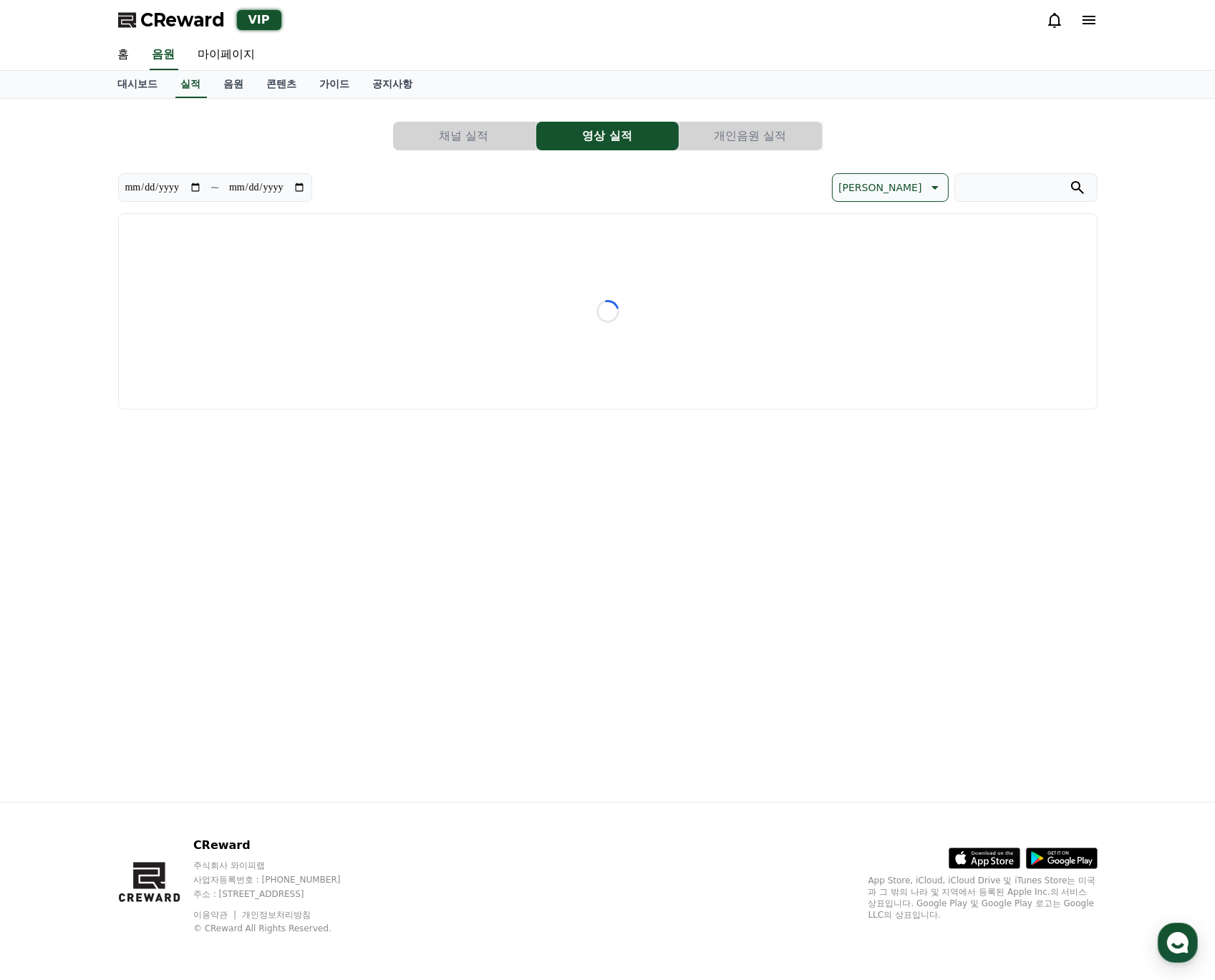
click at [747, 131] on button "개인음원 실적" at bounding box center [751, 136] width 143 height 29
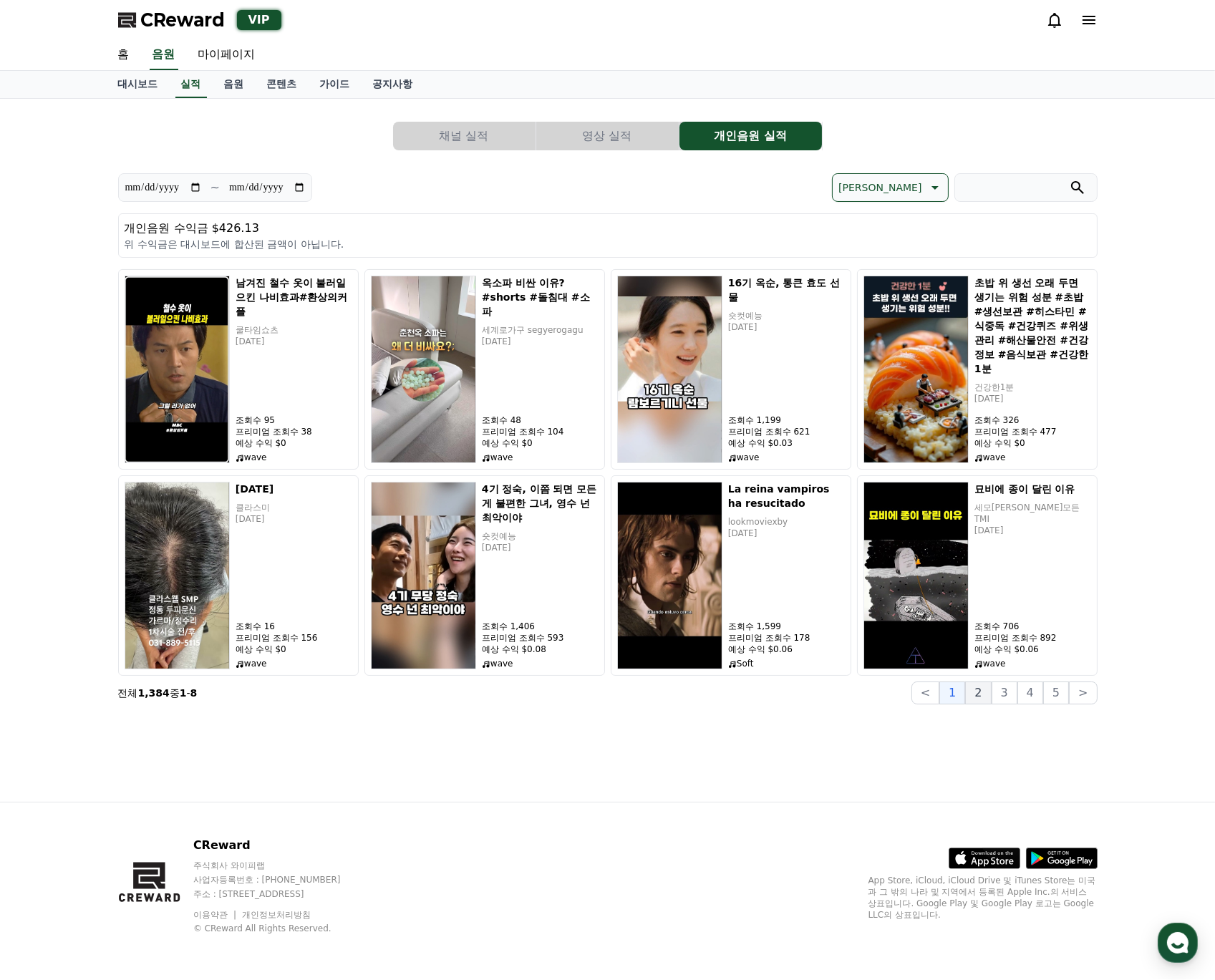
click at [990, 698] on button "2" at bounding box center [977, 693] width 26 height 23
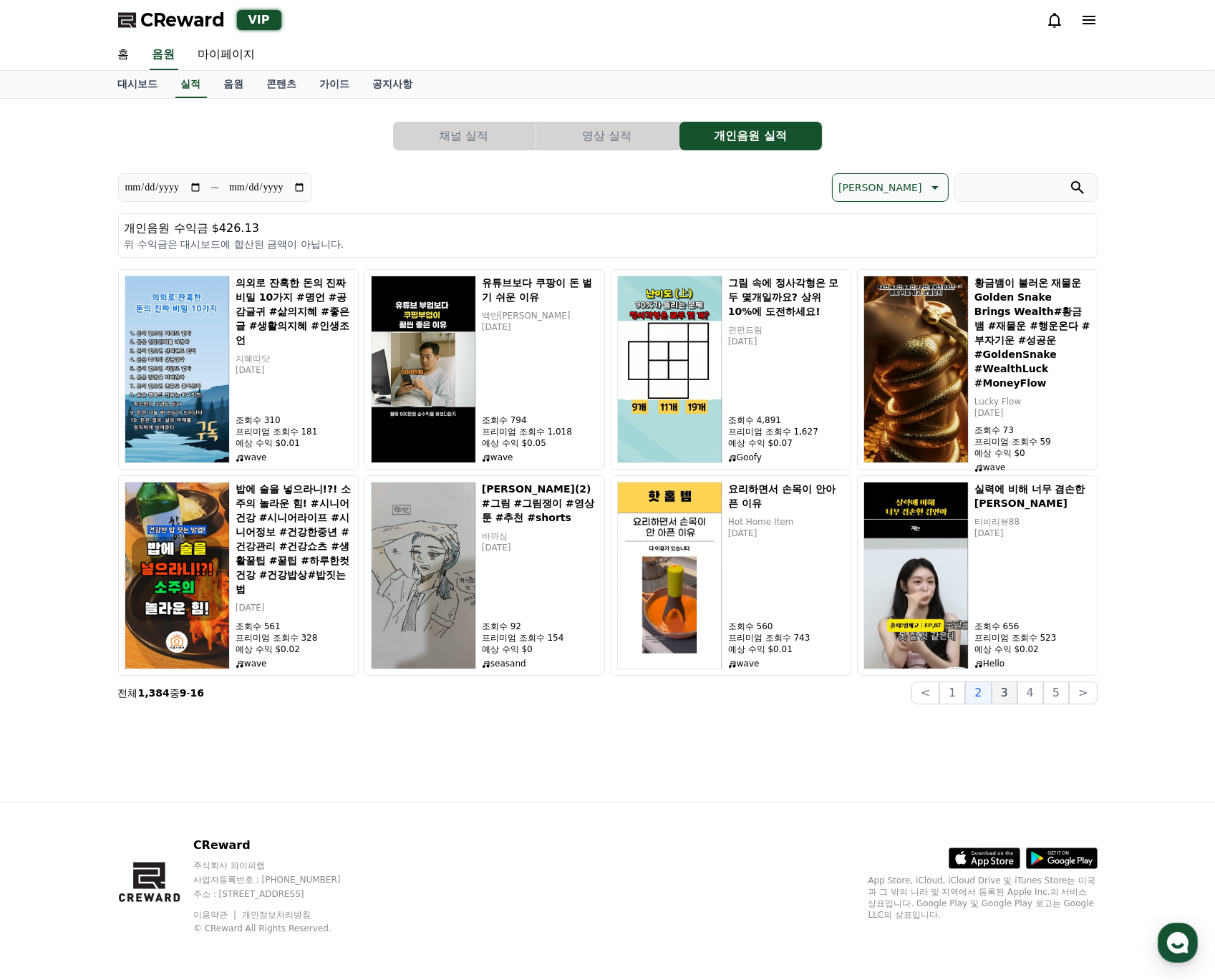
click at [1009, 700] on button "3" at bounding box center [1004, 693] width 26 height 23
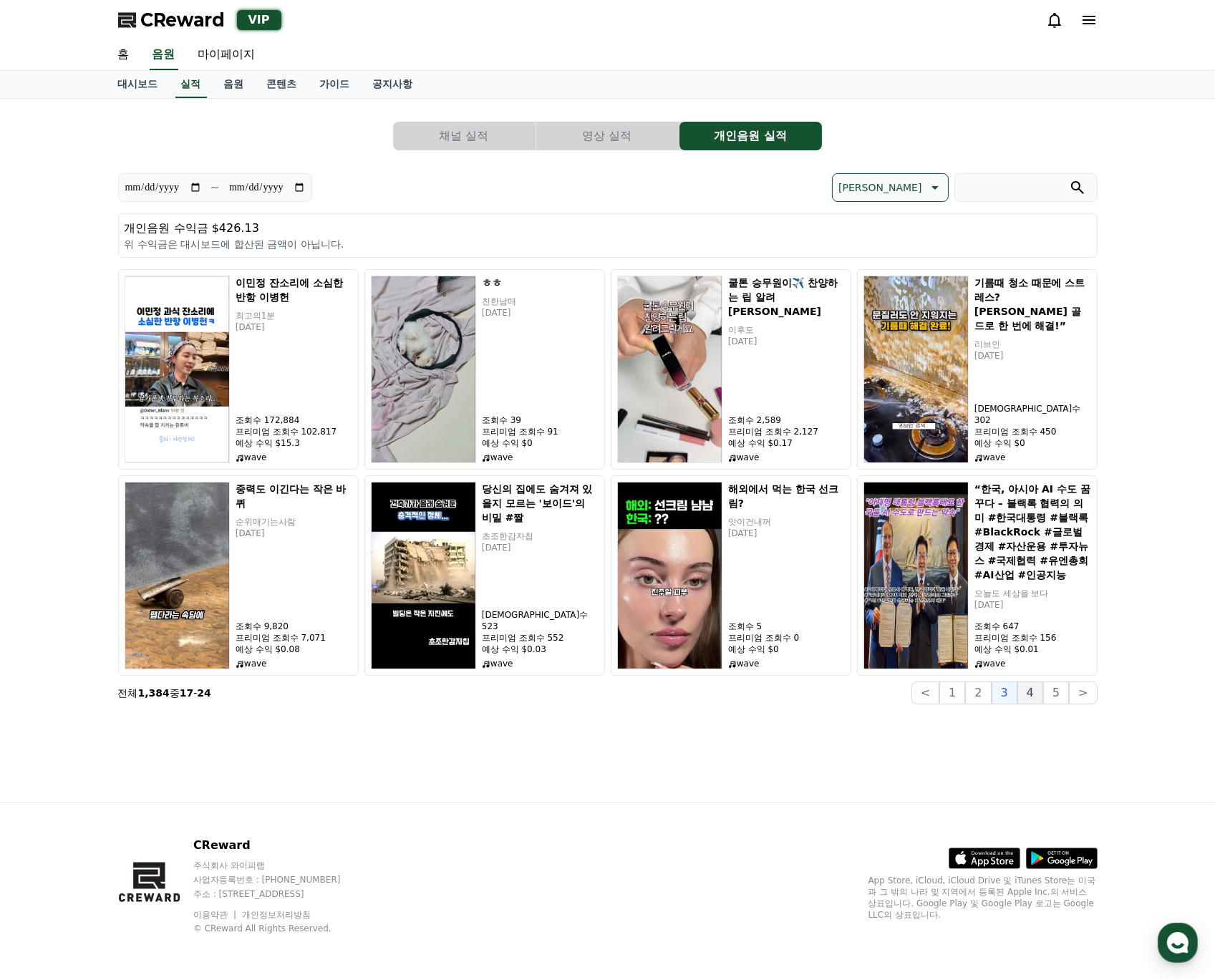
click at [1028, 699] on button "4" at bounding box center [1029, 693] width 26 height 23
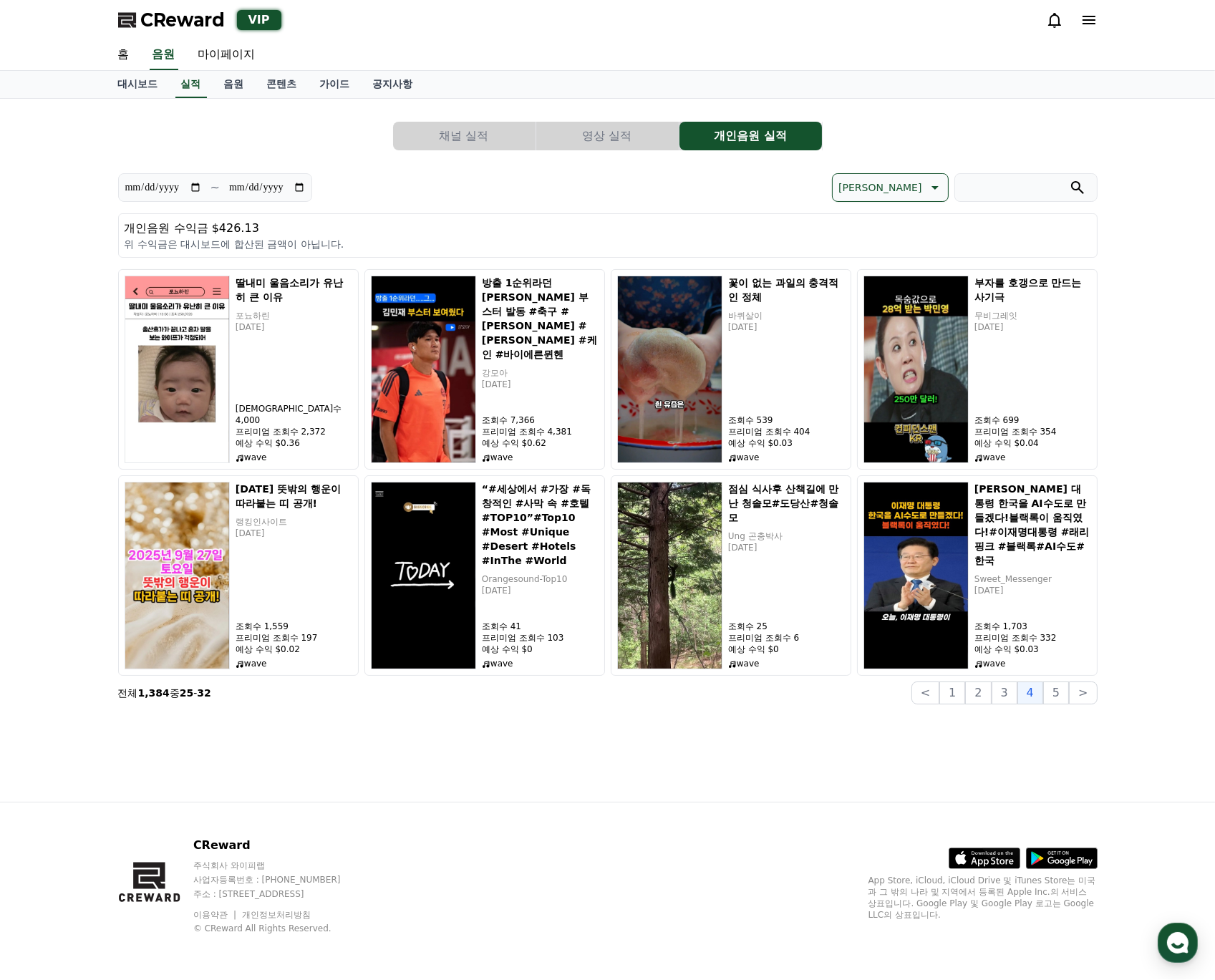
click at [504, 129] on button "채널 실적" at bounding box center [464, 136] width 143 height 29
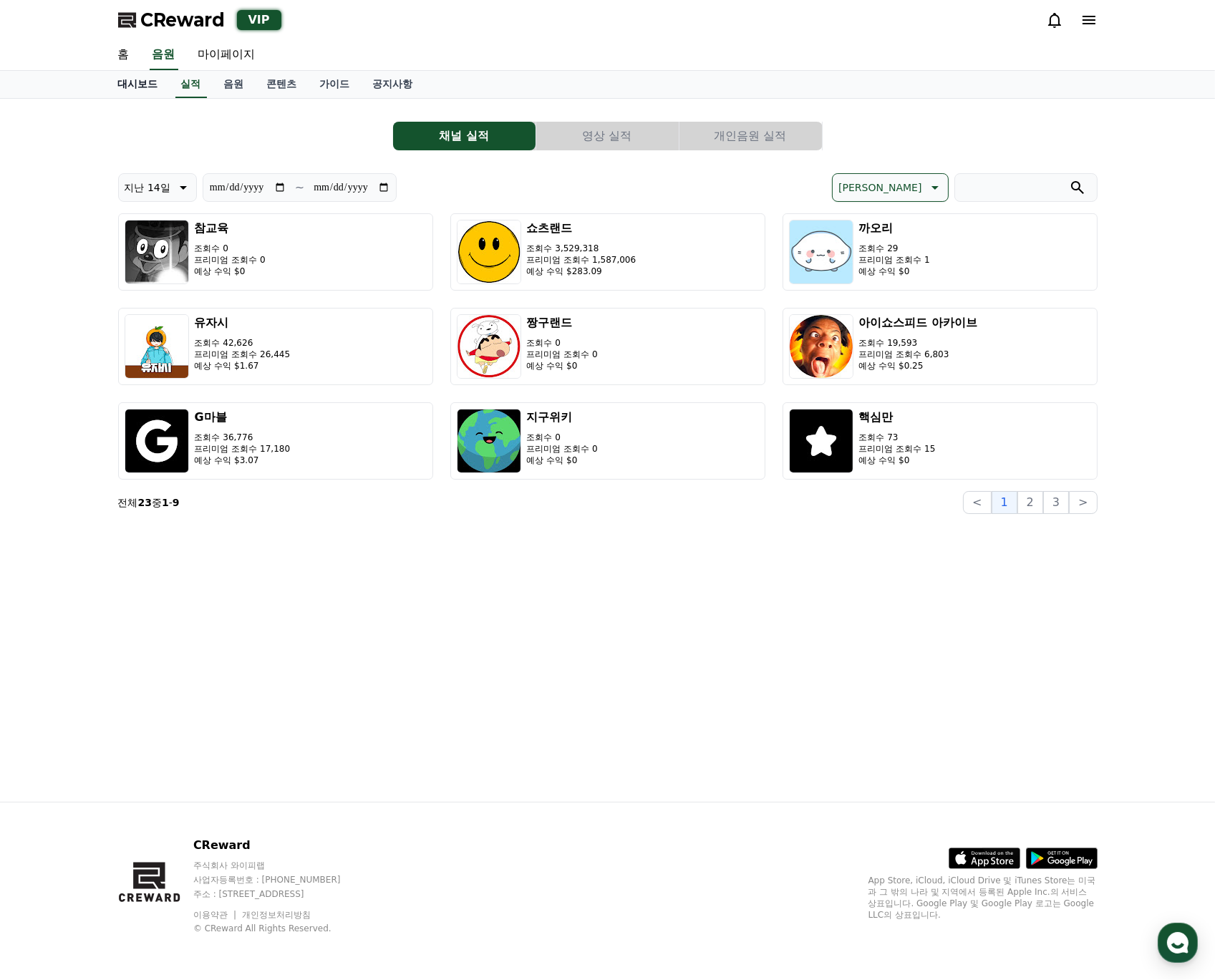
click at [151, 95] on link "대시보드" at bounding box center [138, 84] width 63 height 28
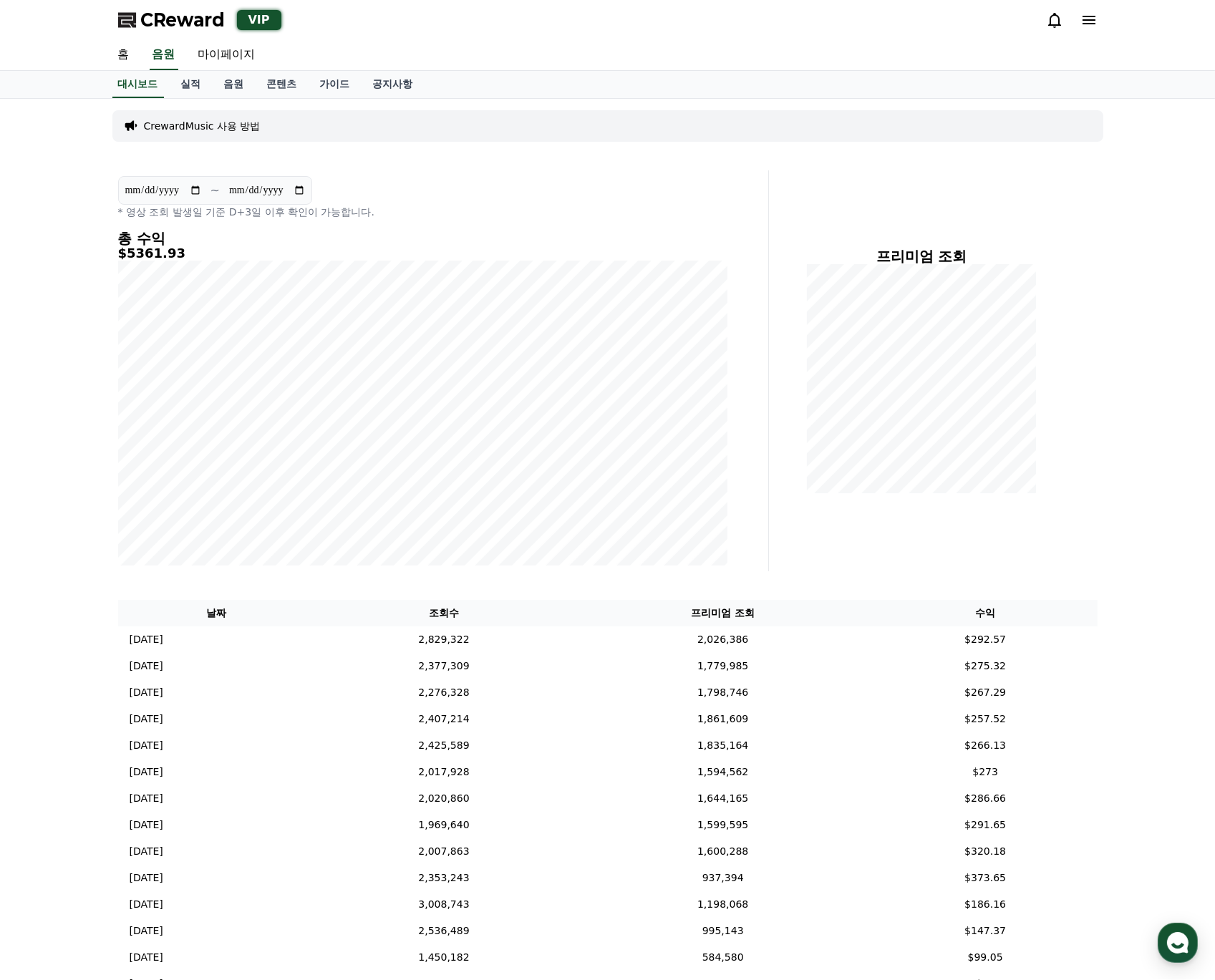
click at [655, 588] on div "**********" at bounding box center [607, 677] width 1002 height 1157
click at [244, 532] on div "**********" at bounding box center [422, 370] width 621 height 401
